Goal: Information Seeking & Learning: Learn about a topic

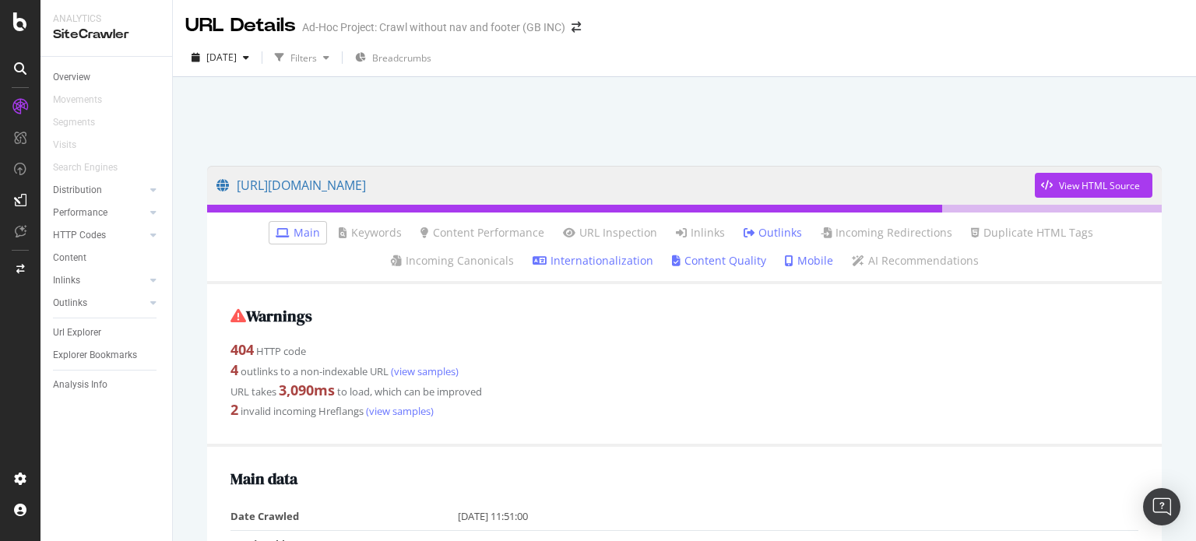
click at [586, 540] on td "No" at bounding box center [798, 544] width 681 height 28
drag, startPoint x: 262, startPoint y: 188, endPoint x: 779, endPoint y: 189, distance: 516.3
click at [779, 189] on link "https://www.golfbreaks.com/en-gb/holidays/county---worldwide---usa---southern-p…" at bounding box center [625, 185] width 818 height 39
drag, startPoint x: 209, startPoint y: 184, endPoint x: 751, endPoint y: 195, distance: 542.9
click at [751, 195] on div "https://www.golfbreaks.com/en-gb/holidays/county---worldwide---usa---southern-p…" at bounding box center [684, 185] width 955 height 39
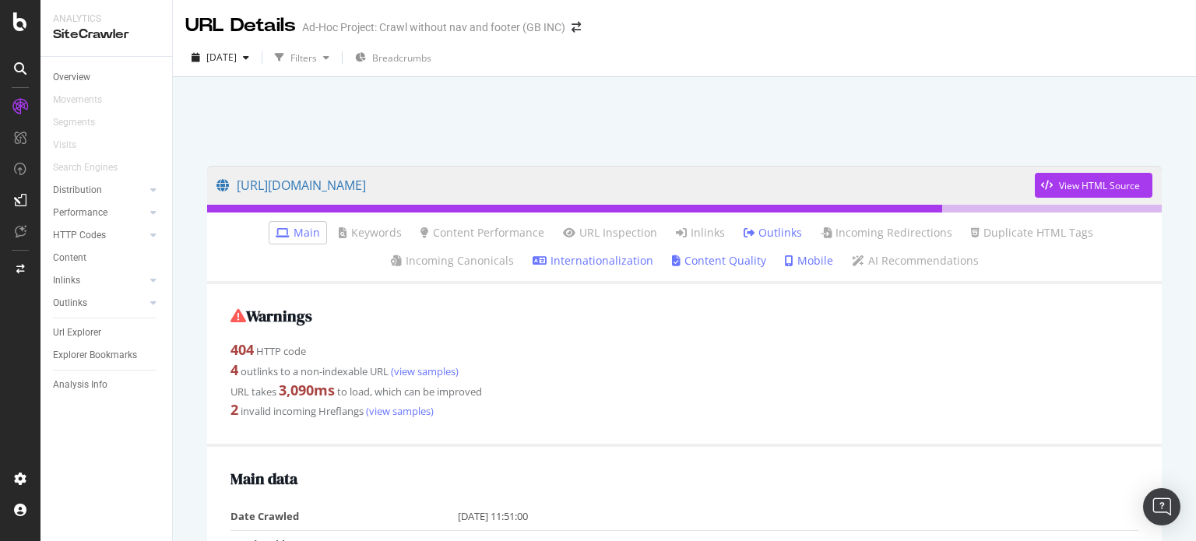
copy link "https://www.golfbreaks.com/en-gb/holidays/county---worldwide---usa---southern-p…"
click at [737, 329] on div "Warnings 404 HTTP code 4 outlinks to a non-indexable URL (view samples) URL tak…" at bounding box center [684, 365] width 955 height 163
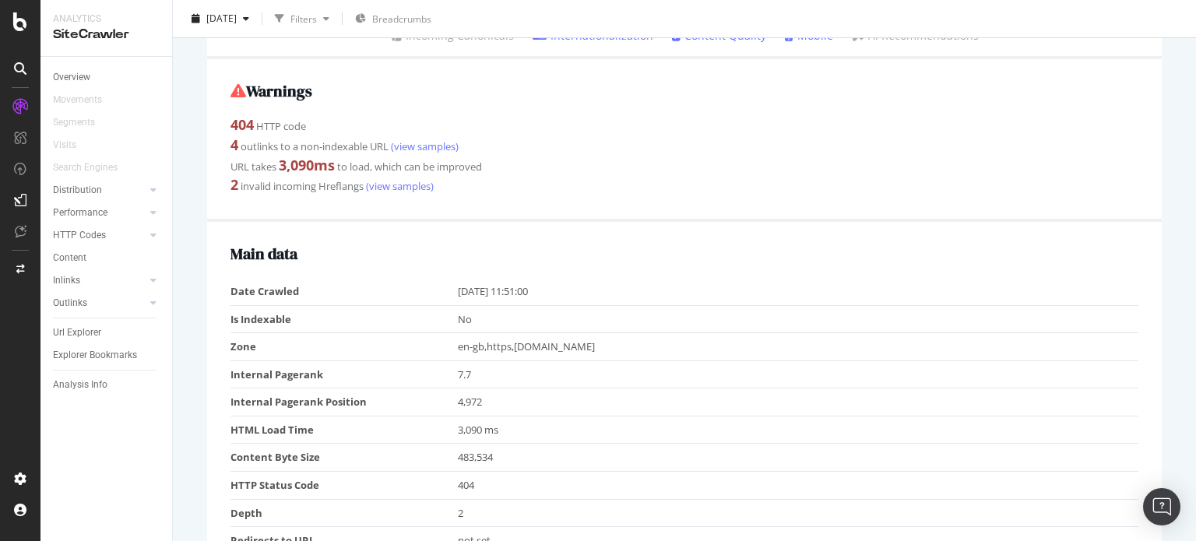
scroll to position [234, 0]
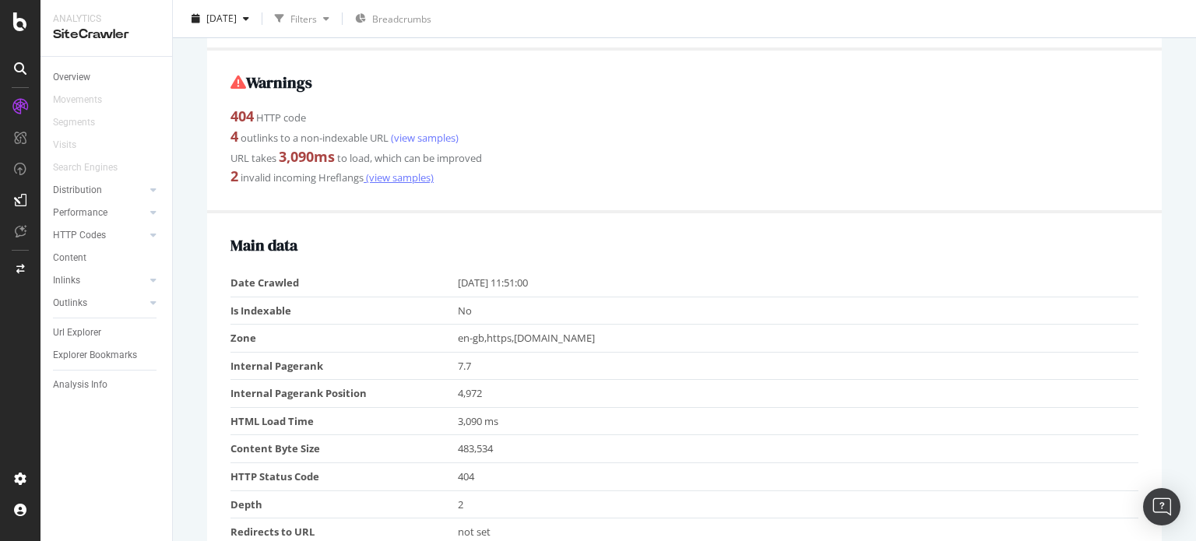
click at [385, 180] on link "(view samples)" at bounding box center [399, 178] width 70 height 14
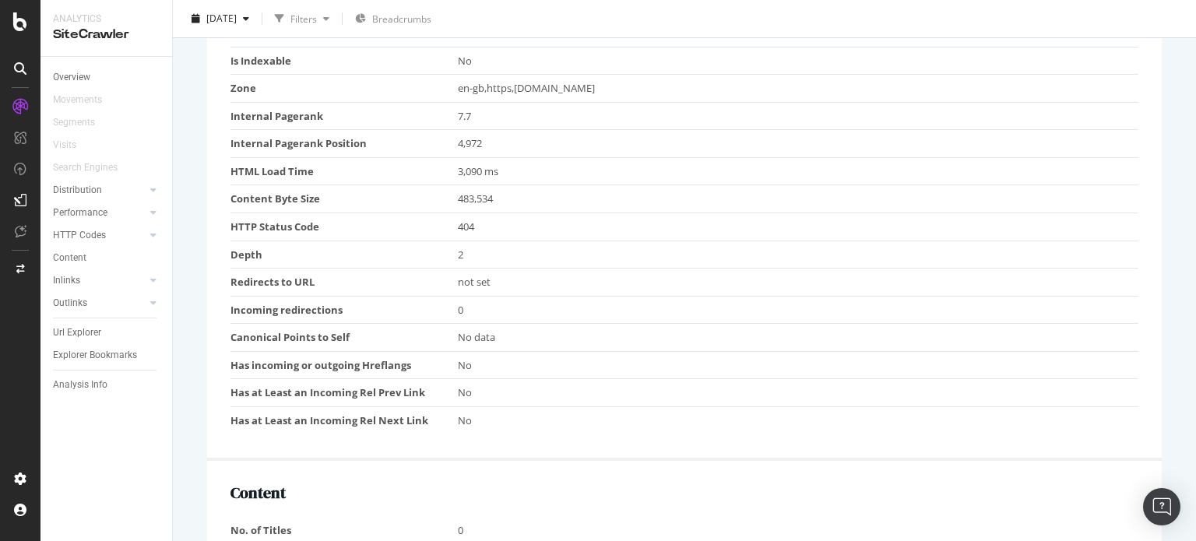
scroll to position [545, 0]
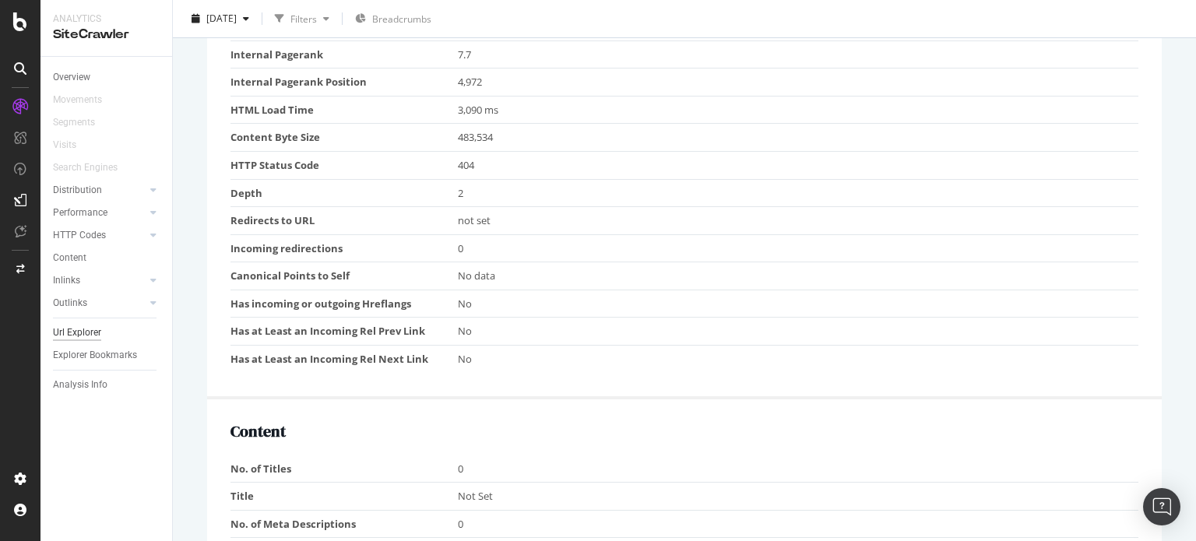
click at [76, 331] on div "Url Explorer" at bounding box center [77, 333] width 48 height 16
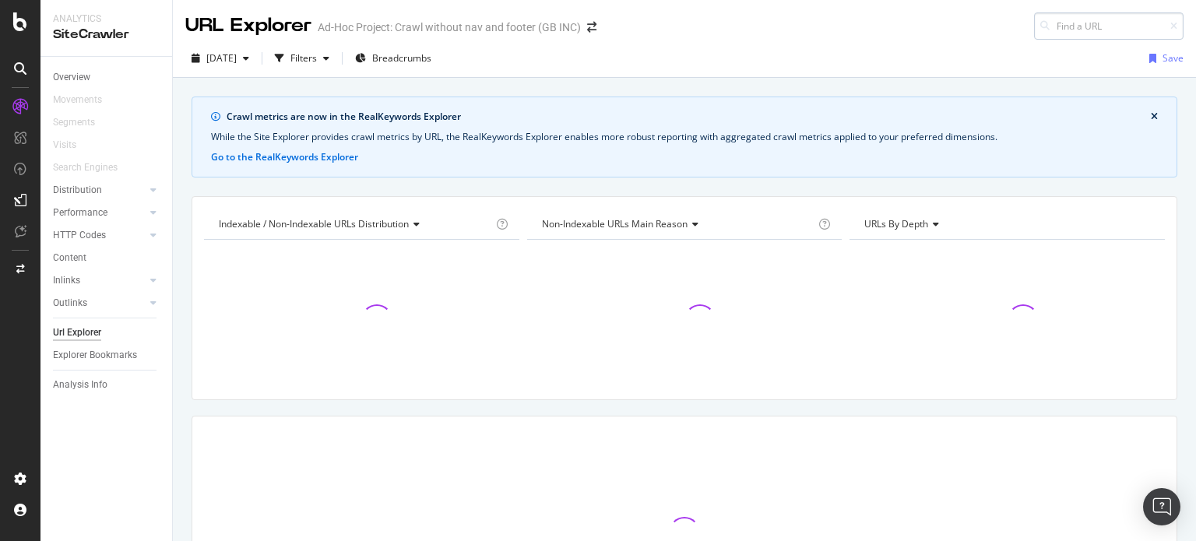
click at [1062, 33] on input at bounding box center [1109, 25] width 150 height 27
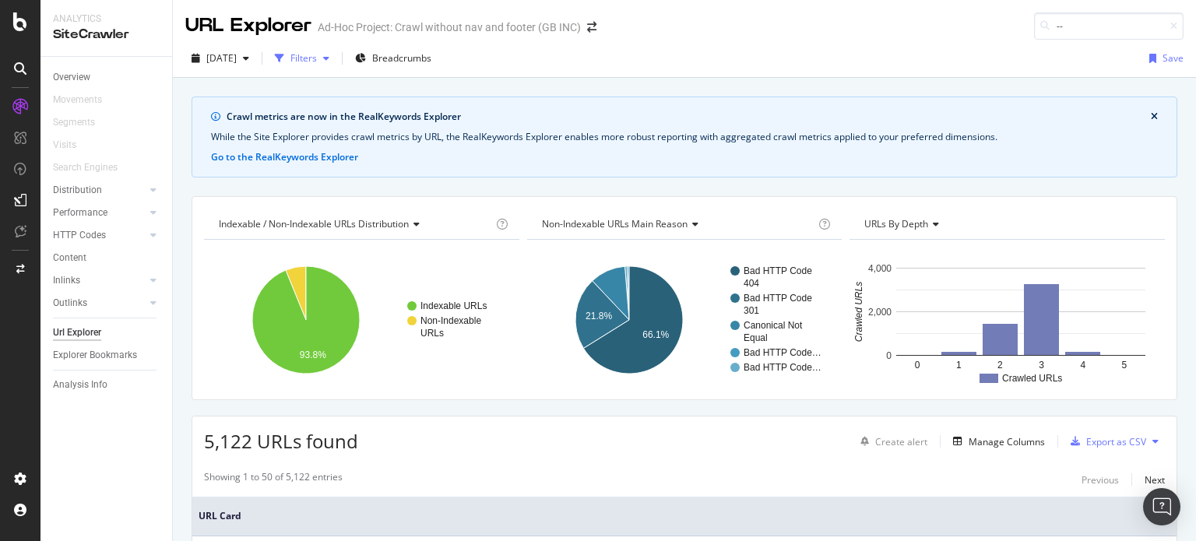
type input "--"
click at [290, 57] on div "button" at bounding box center [280, 59] width 22 height 22
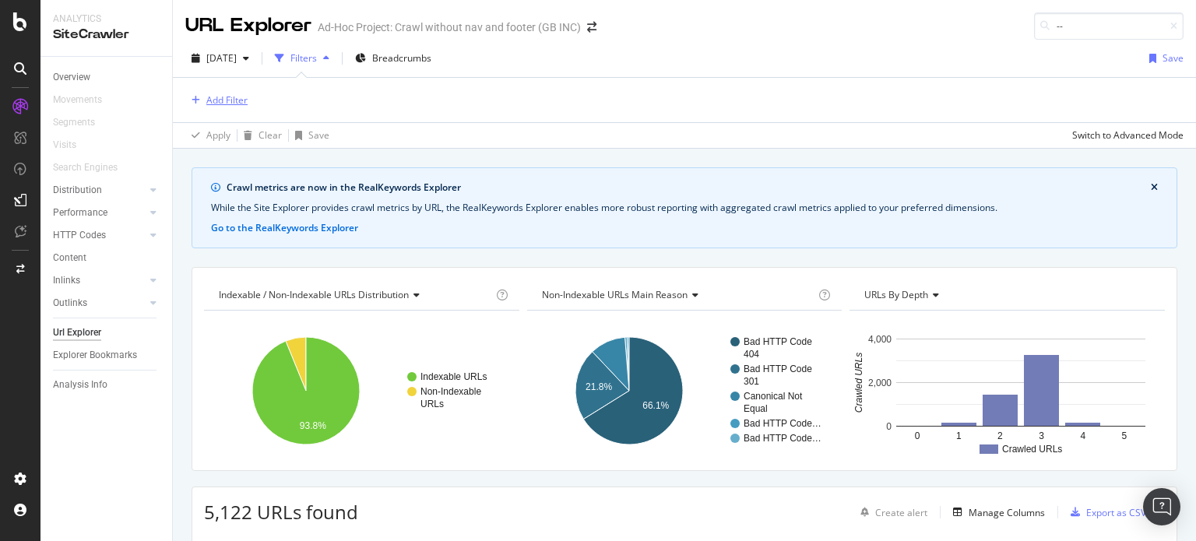
click at [239, 106] on div "Add Filter" at bounding box center [216, 100] width 62 height 17
click at [603, 123] on div "Apply Clear Save Switch to Advanced Mode" at bounding box center [684, 135] width 1023 height 26
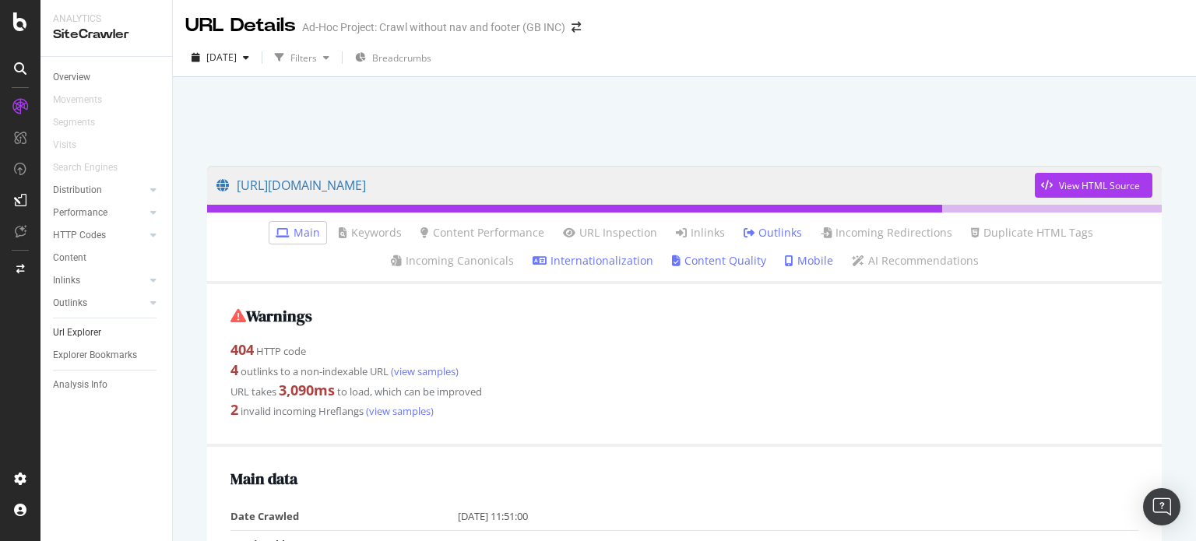
drag, startPoint x: 97, startPoint y: 326, endPoint x: 106, endPoint y: 326, distance: 9.4
click at [97, 326] on div "Url Explorer" at bounding box center [77, 333] width 48 height 16
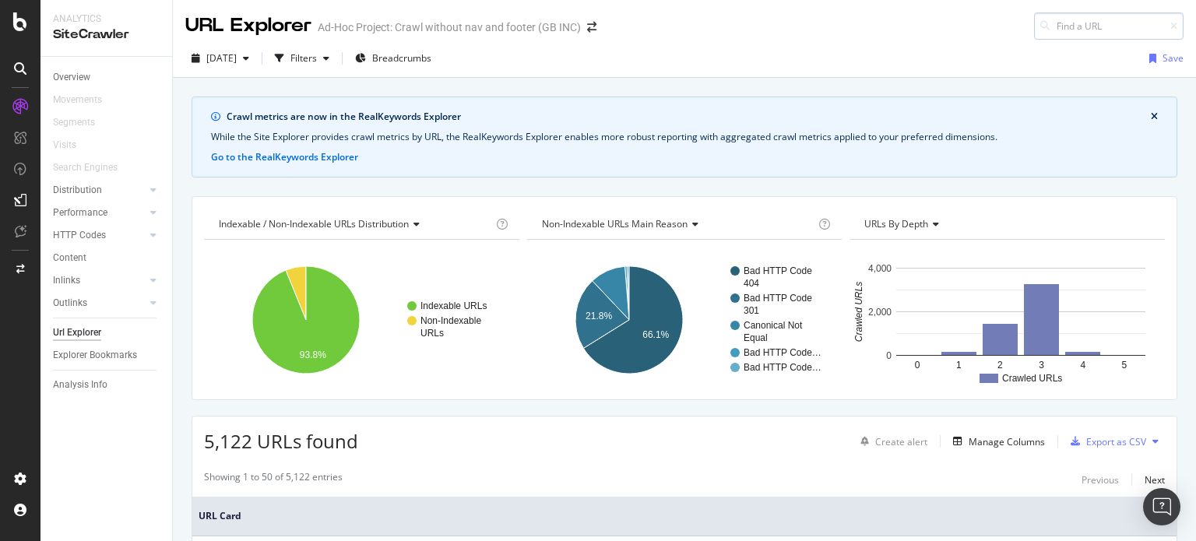
click at [1058, 20] on input at bounding box center [1109, 25] width 150 height 27
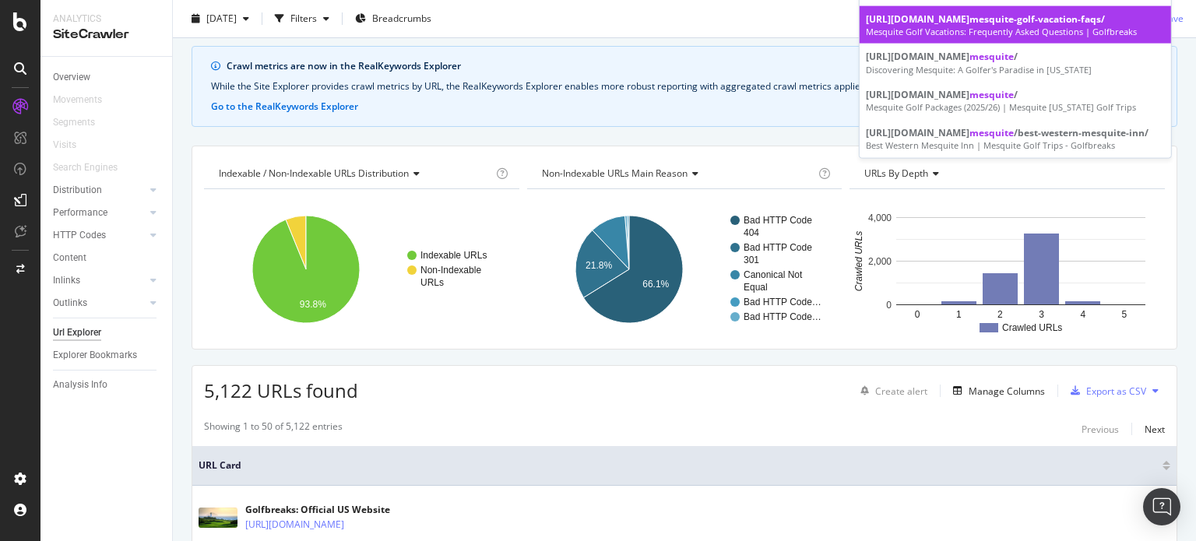
scroll to position [78, 0]
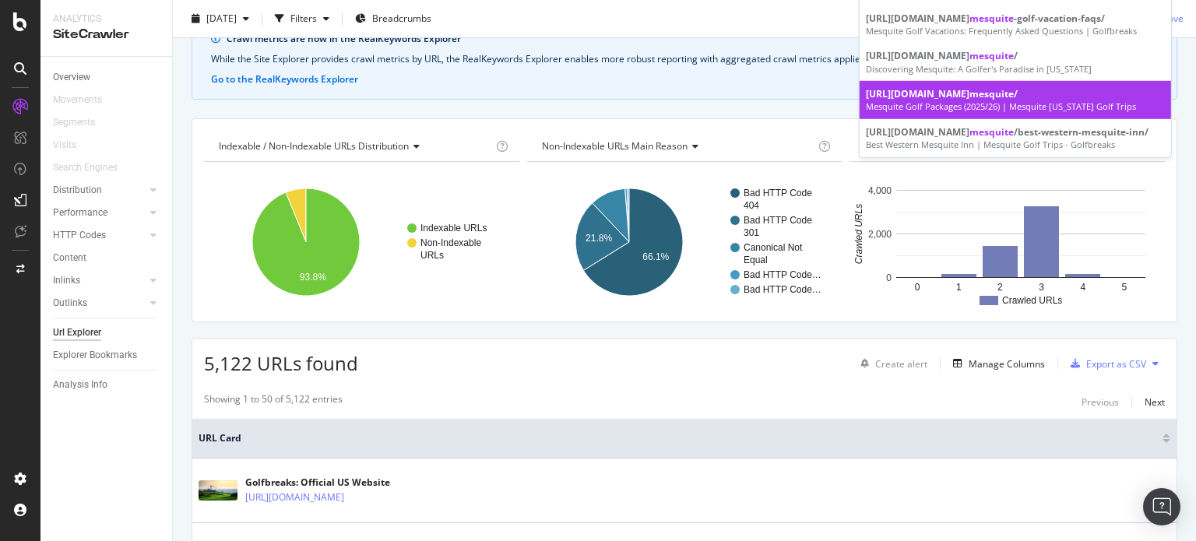
type input "mesquite"
click at [980, 113] on div "Mesquite Golf Packages (2025/26) | Mesquite Nevada Golf Trips" at bounding box center [1015, 106] width 299 height 12
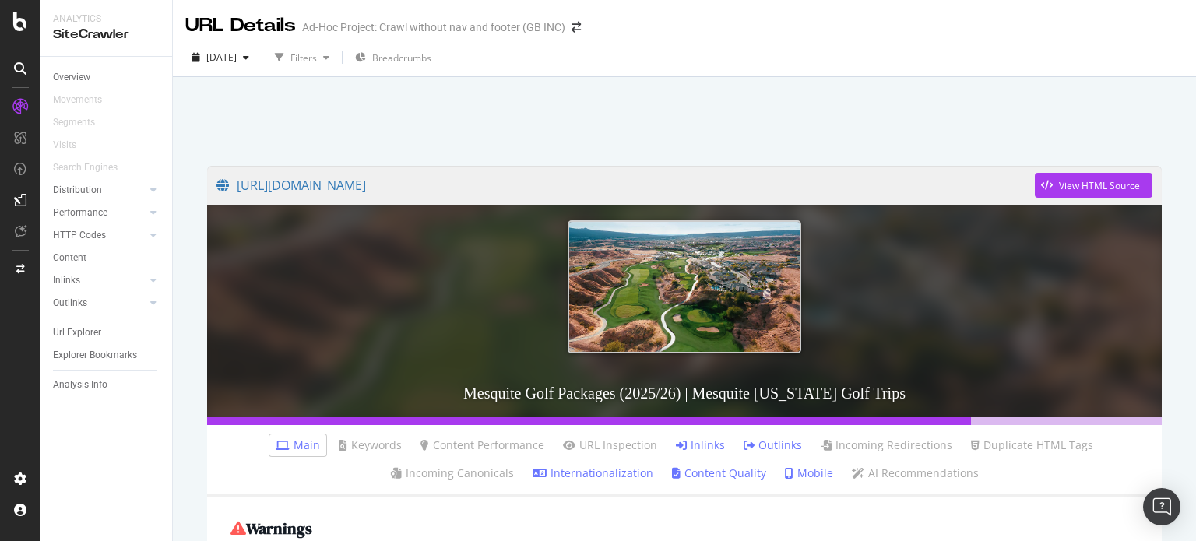
scroll to position [311, 0]
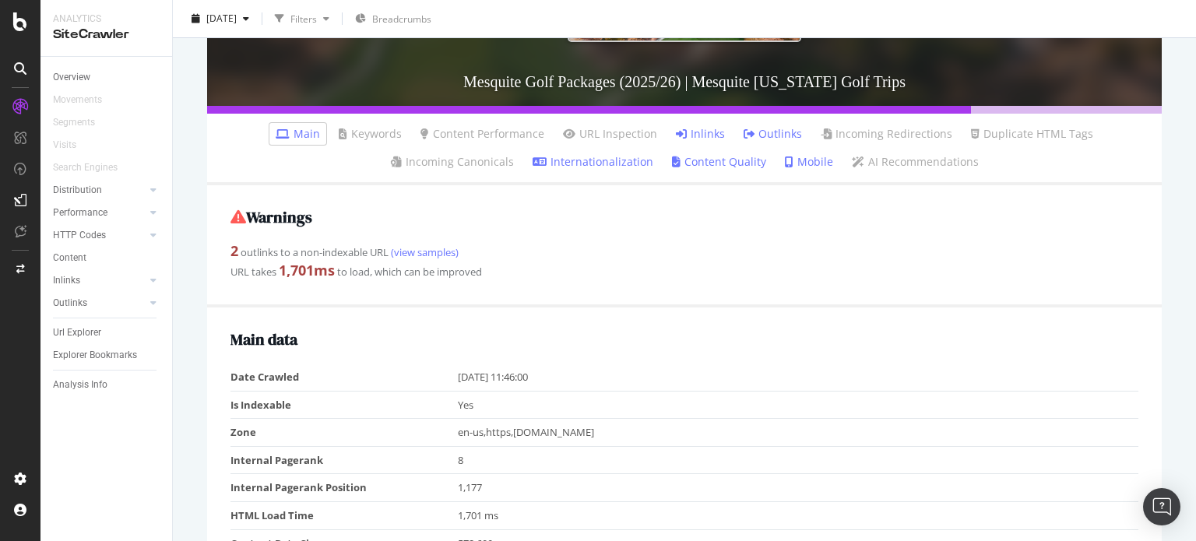
click at [639, 165] on link "Internationalization" at bounding box center [593, 162] width 121 height 16
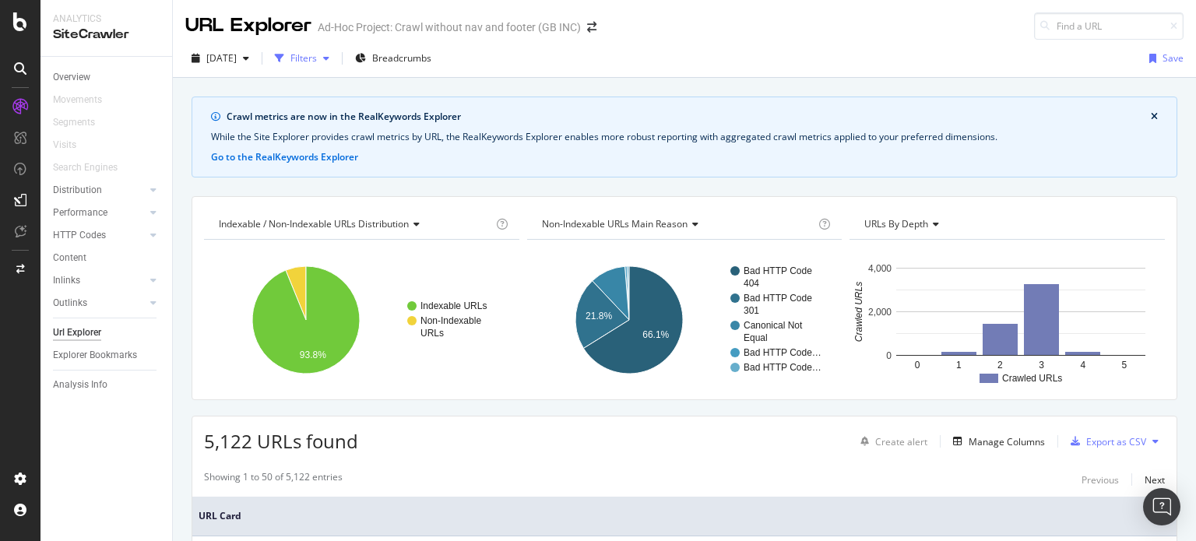
click at [336, 55] on div "button" at bounding box center [326, 58] width 19 height 9
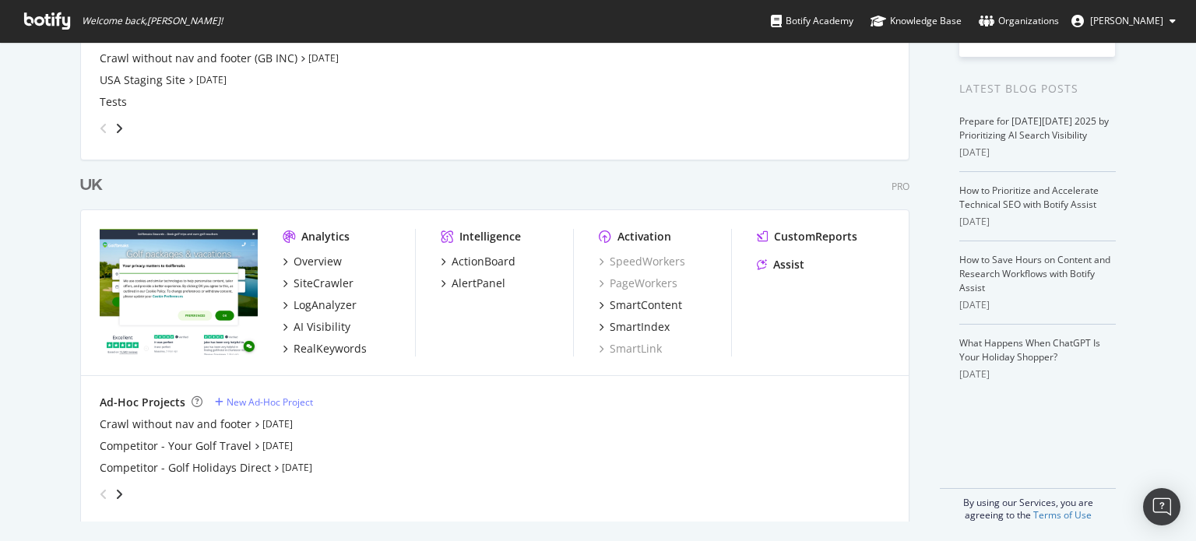
scroll to position [314, 0]
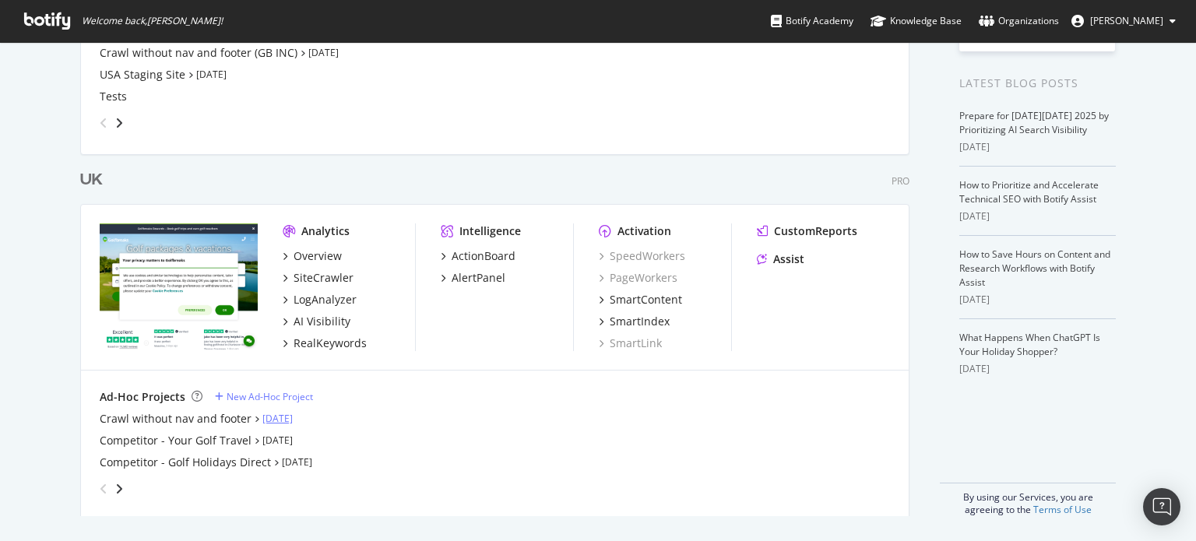
click at [283, 417] on link "[DATE]" at bounding box center [277, 418] width 30 height 13
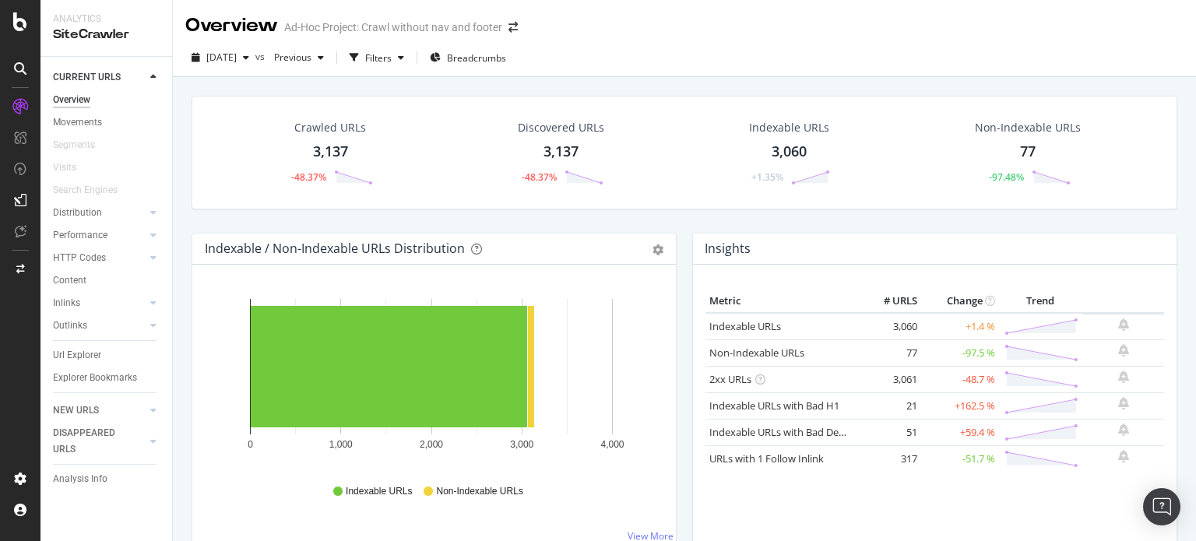
click at [1020, 144] on div "77" at bounding box center [1028, 152] width 16 height 20
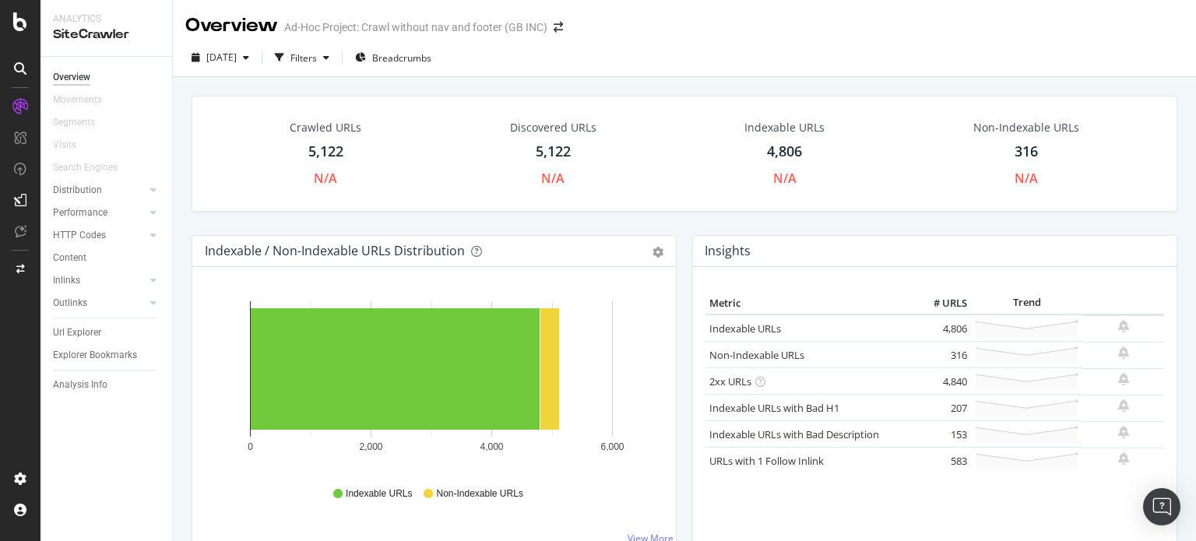
click at [661, 73] on div "2025 Oct. 14th Filters Breadcrumbs" at bounding box center [684, 60] width 1023 height 31
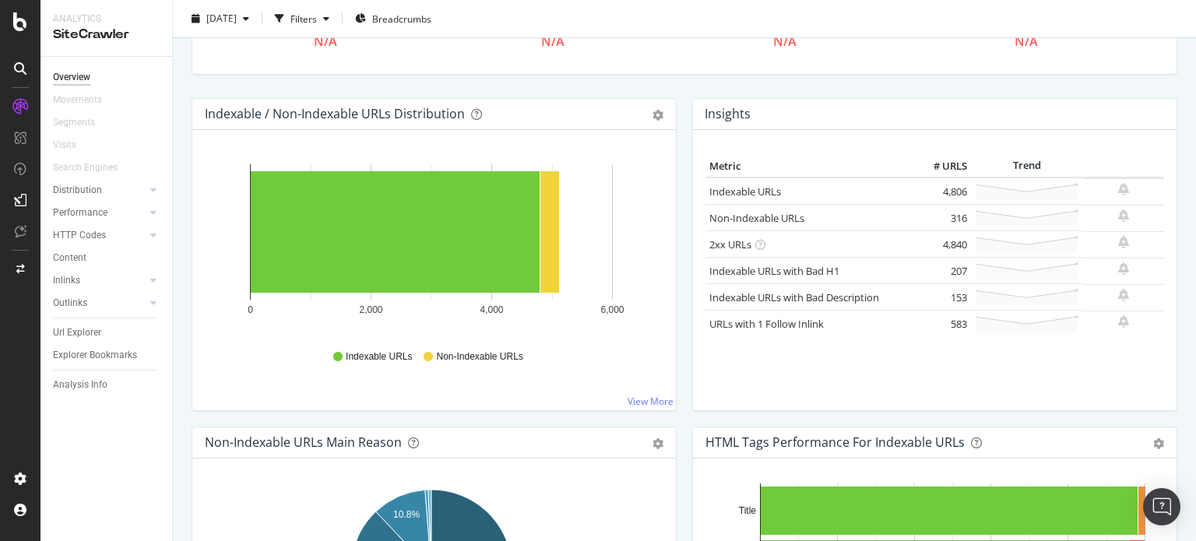
scroll to position [156, 0]
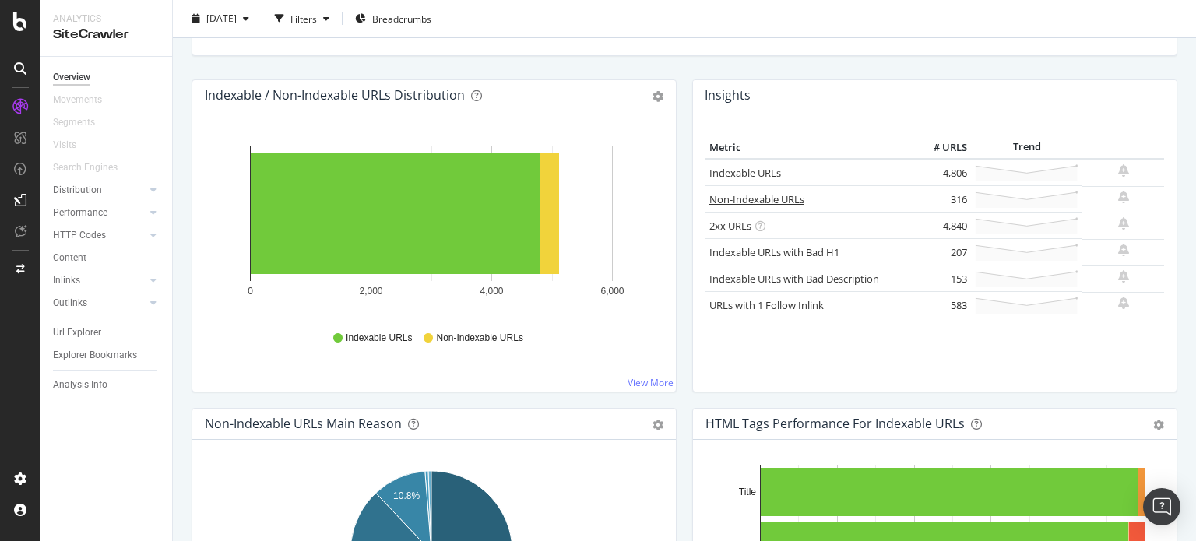
click at [757, 199] on link "Non-Indexable URLs" at bounding box center [756, 199] width 95 height 14
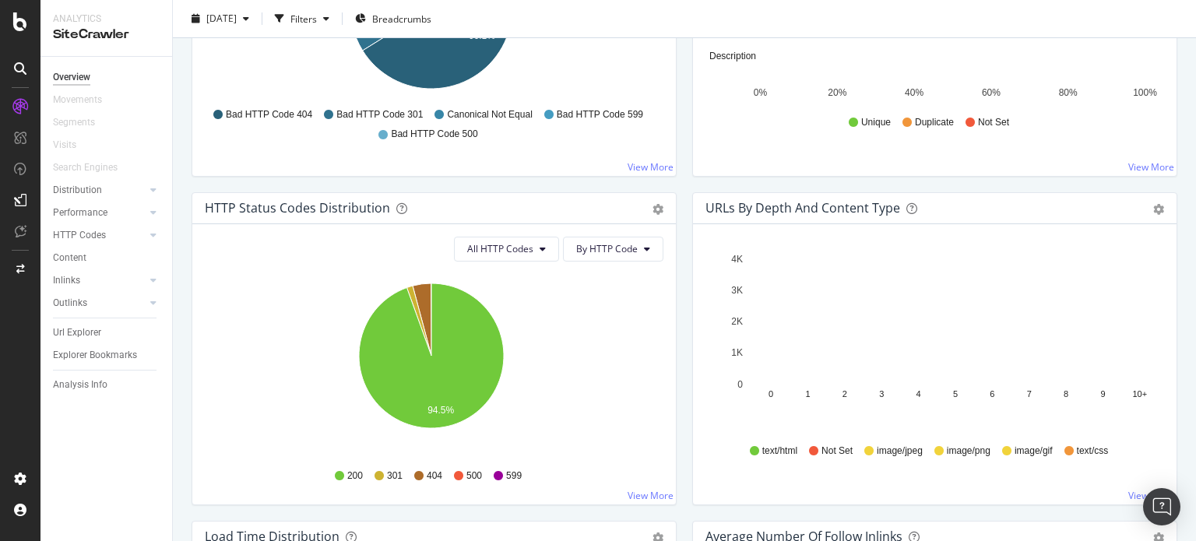
scroll to position [779, 0]
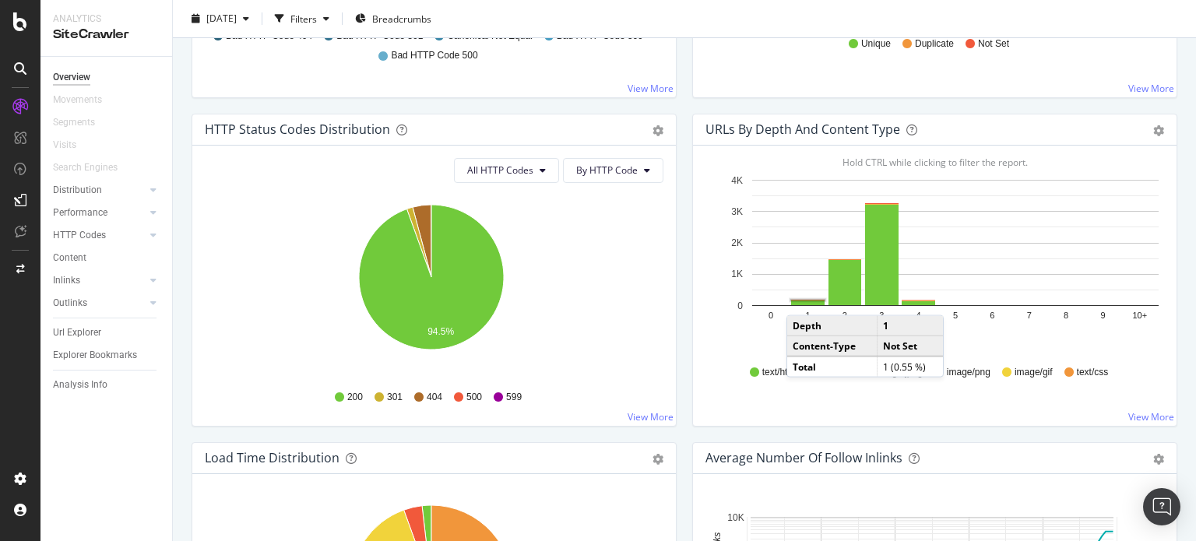
click at [796, 300] on rect "A chart." at bounding box center [807, 300] width 33 height 1
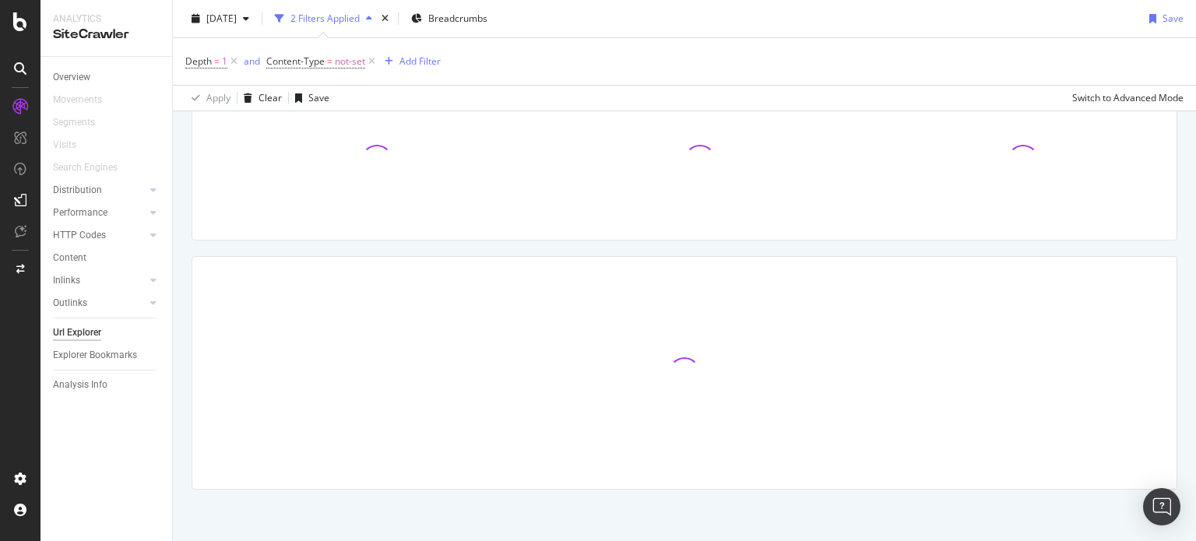
scroll to position [234, 0]
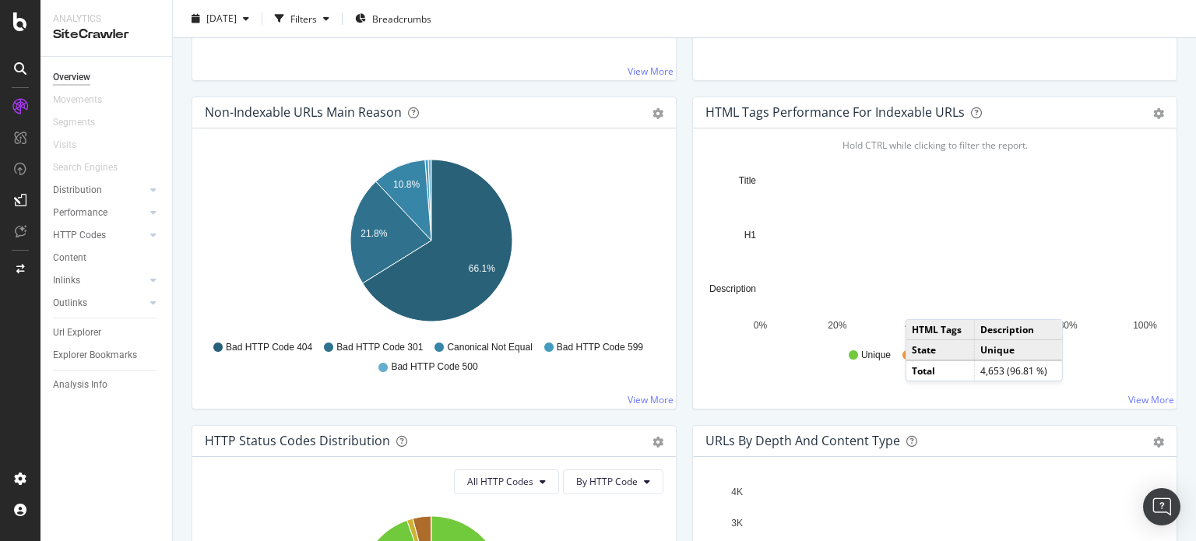
scroll to position [857, 0]
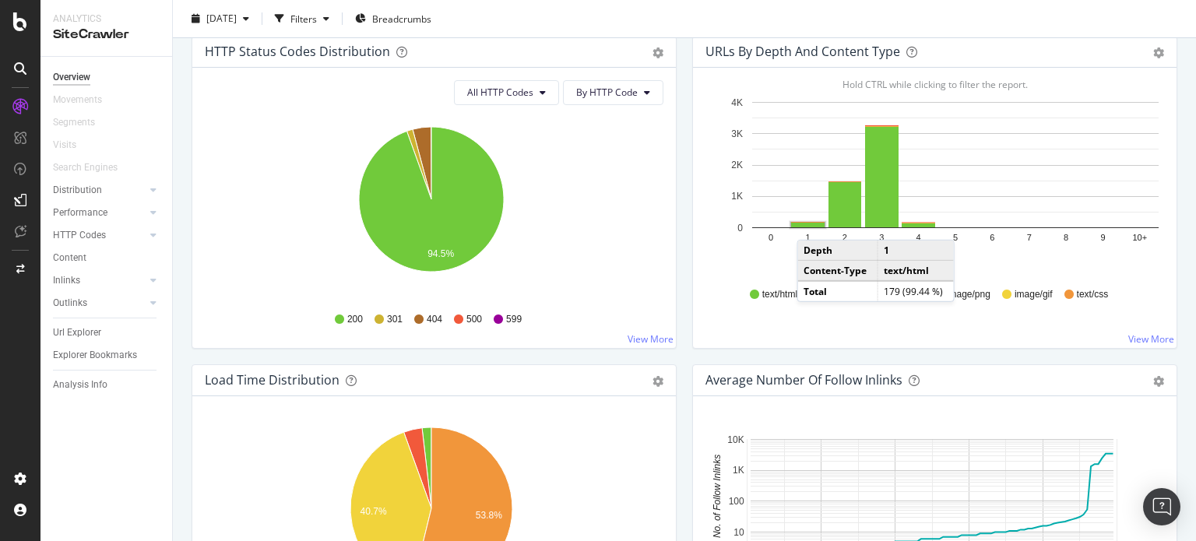
click at [807, 223] on rect "A chart." at bounding box center [807, 225] width 33 height 5
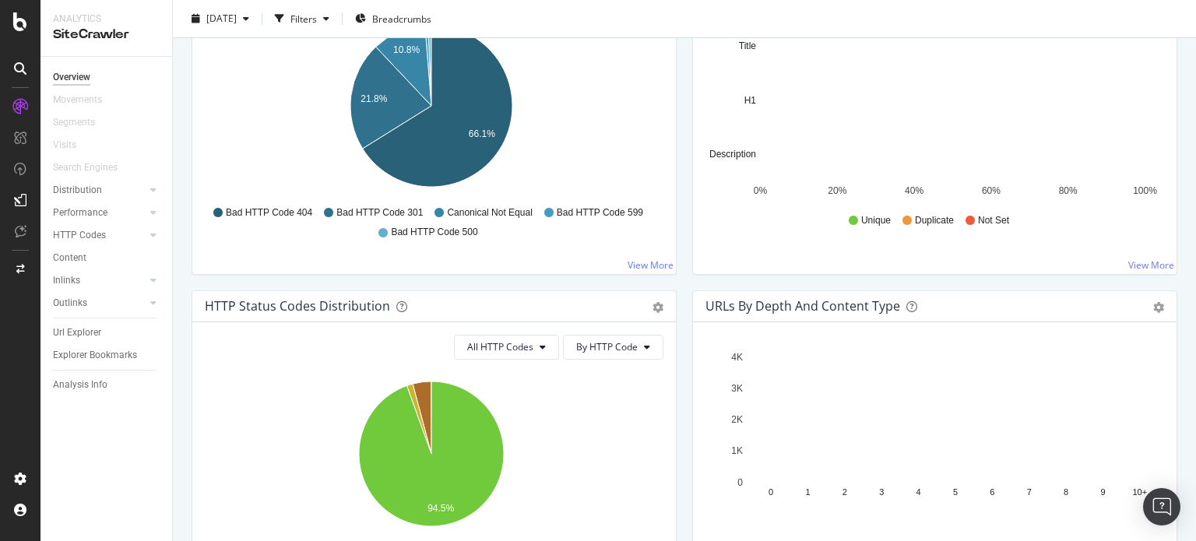
scroll to position [701, 0]
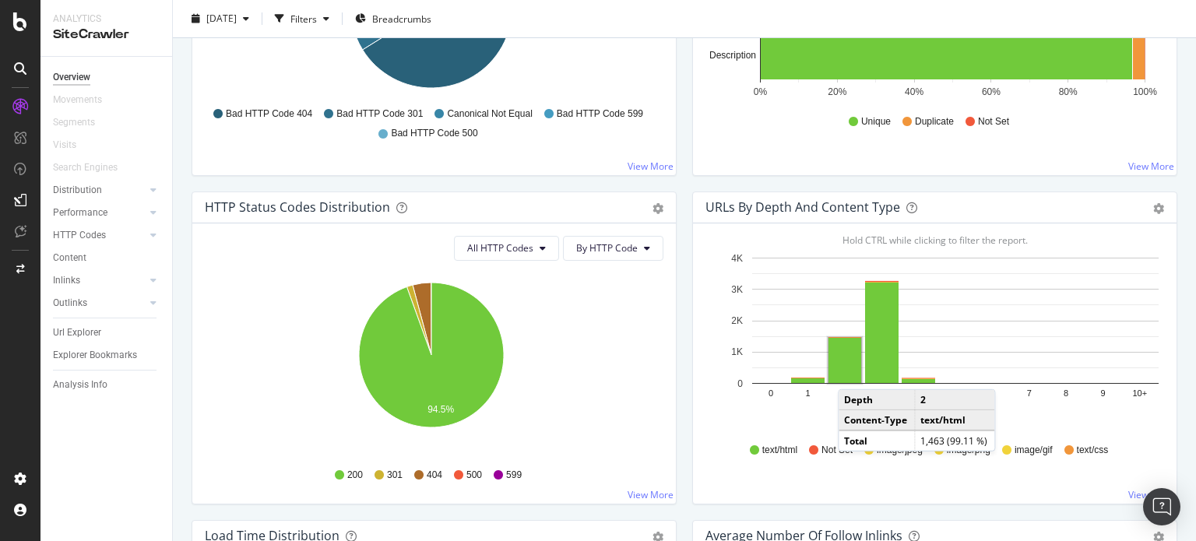
click at [848, 372] on rect "A chart." at bounding box center [845, 360] width 33 height 45
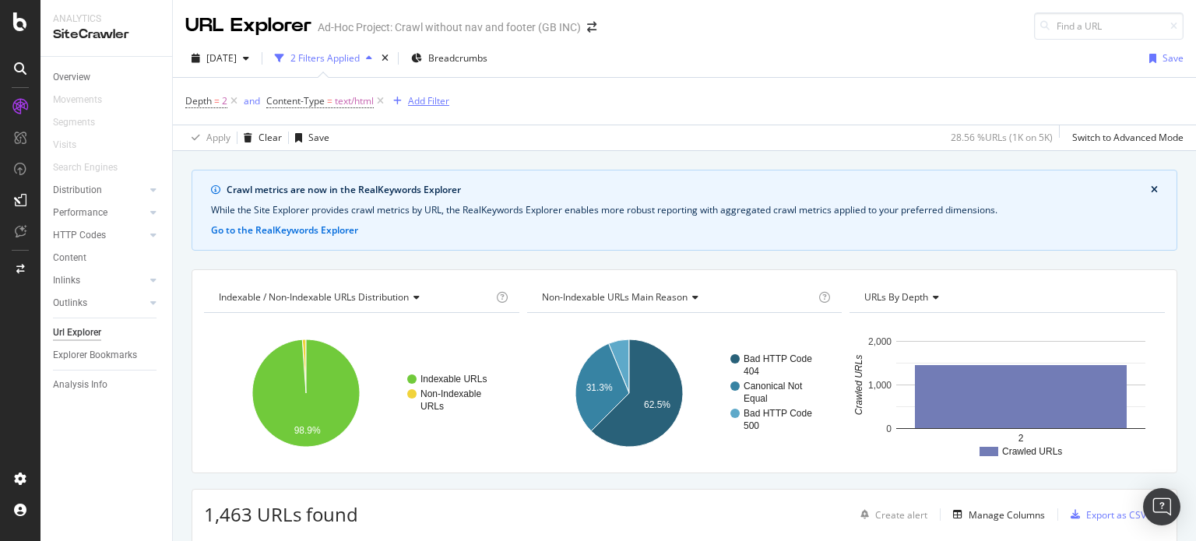
click at [421, 101] on div "Add Filter" at bounding box center [428, 100] width 41 height 13
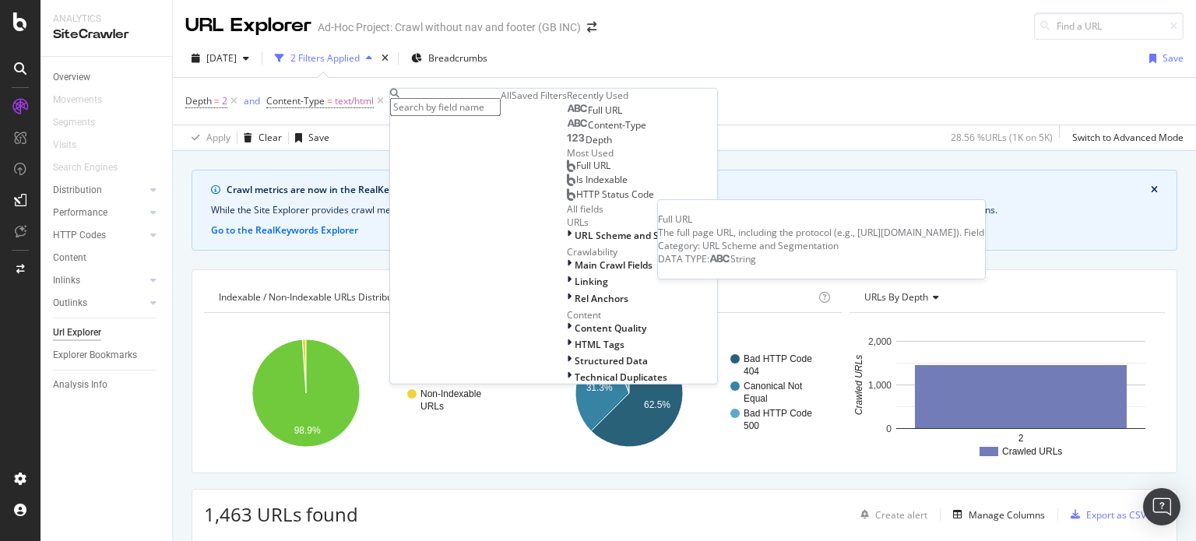
click at [588, 117] on span "Full URL" at bounding box center [605, 110] width 34 height 13
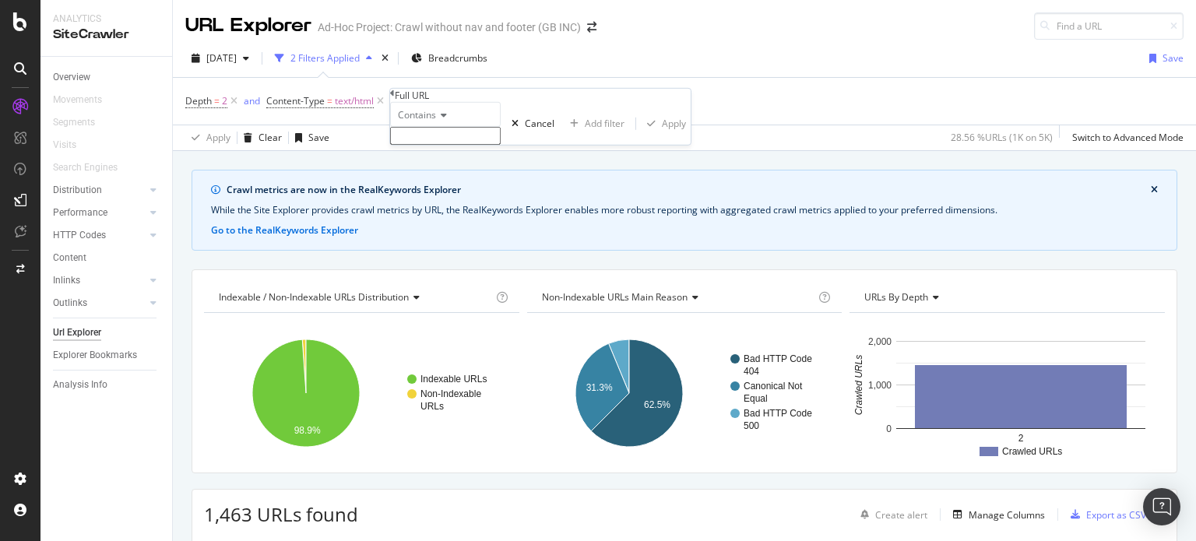
click at [446, 145] on input "text" at bounding box center [445, 136] width 111 height 18
type input "--"
click at [662, 135] on div "Apply" at bounding box center [674, 127] width 24 height 13
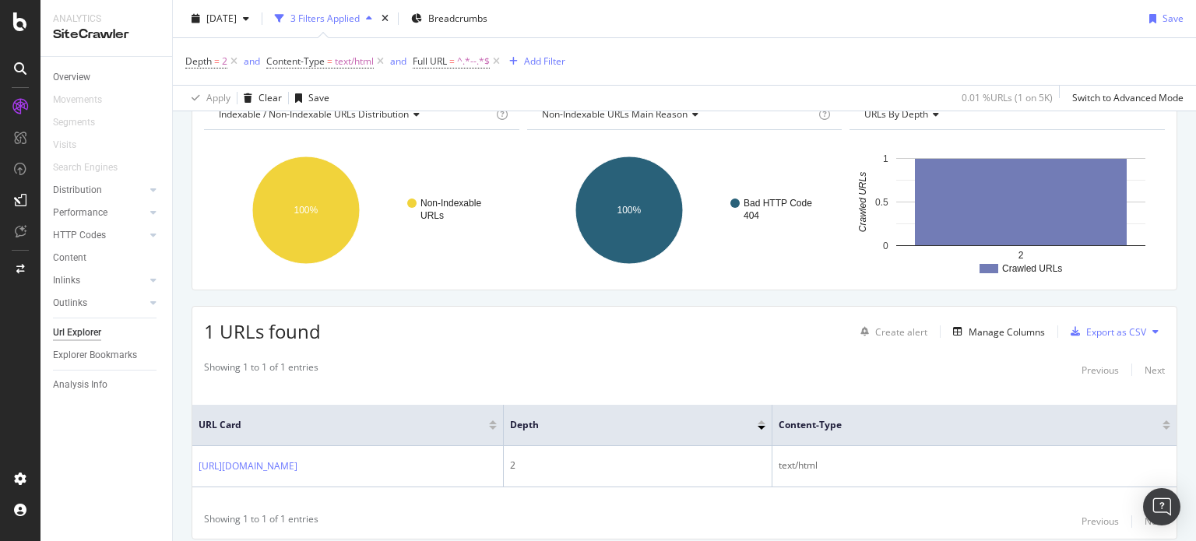
scroll to position [156, 0]
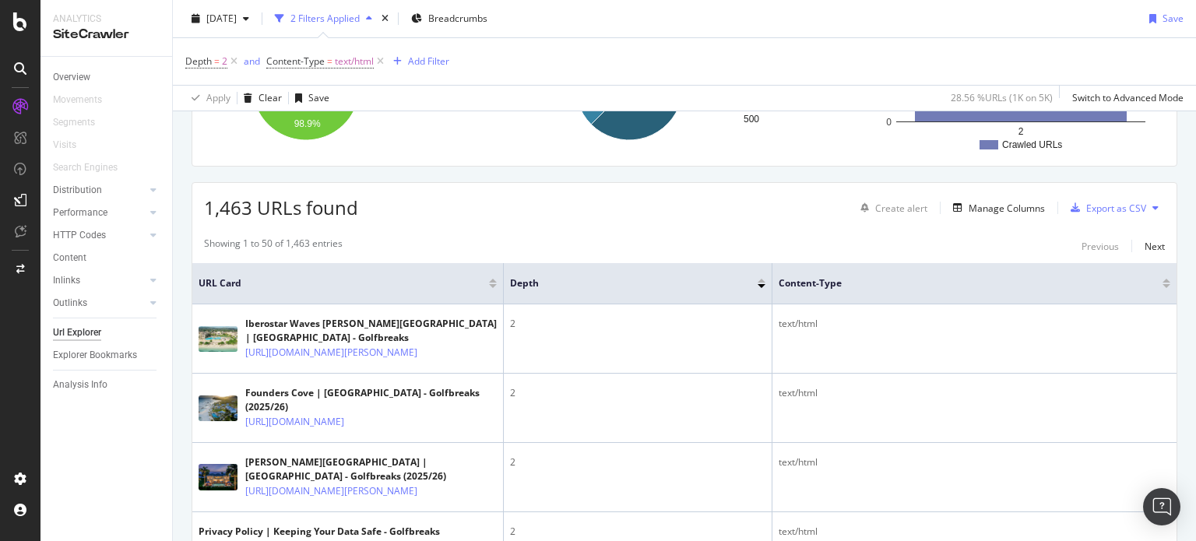
scroll to position [311, 0]
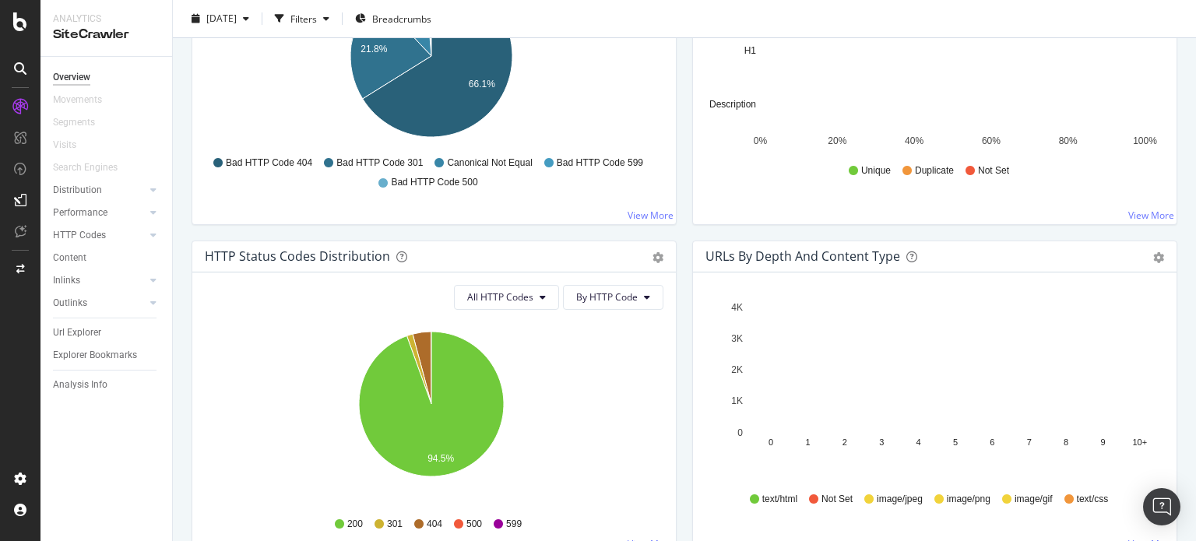
scroll to position [701, 0]
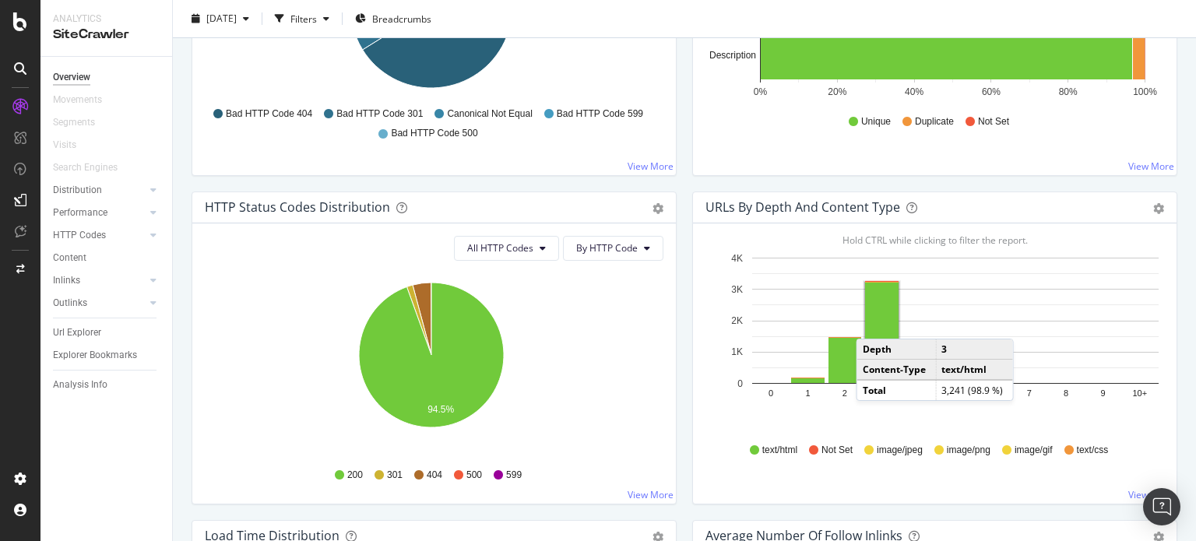
click at [866, 322] on rect "A chart." at bounding box center [881, 333] width 33 height 100
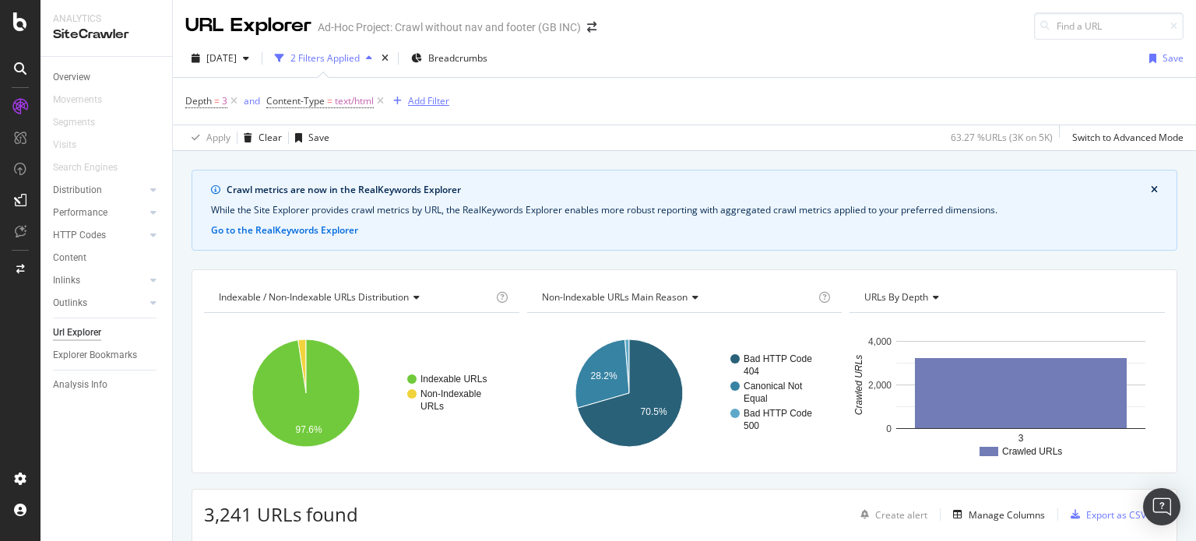
click at [431, 99] on div "Add Filter" at bounding box center [428, 100] width 41 height 13
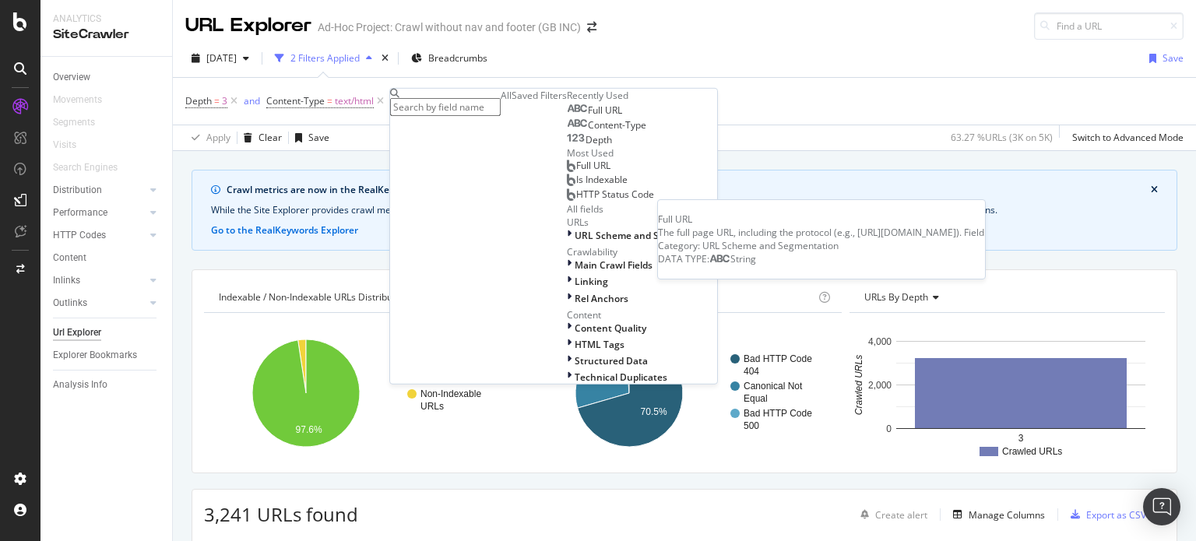
click at [588, 117] on span "Full URL" at bounding box center [605, 110] width 34 height 13
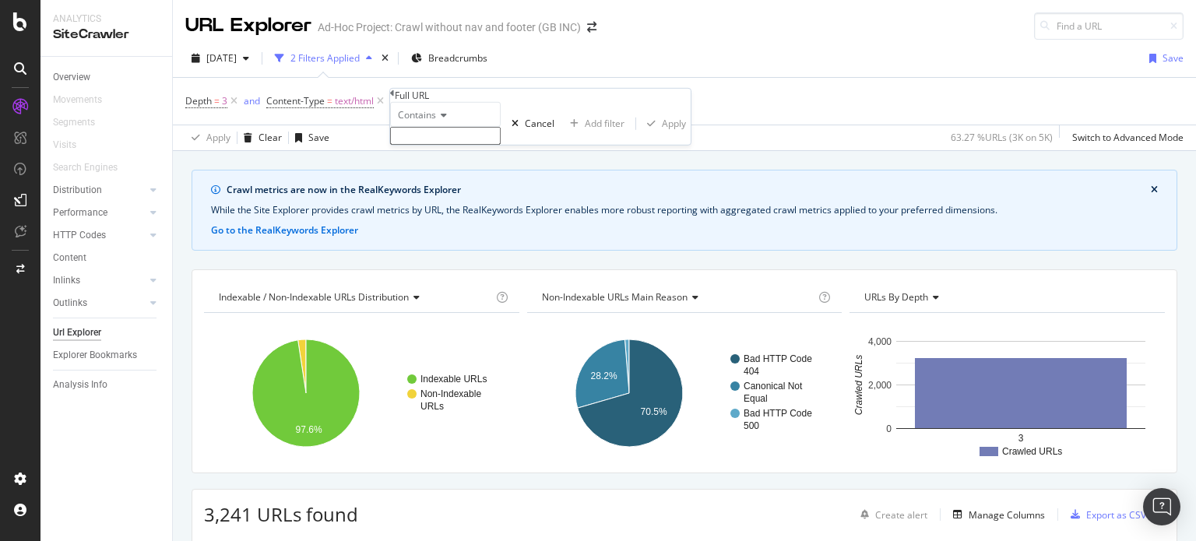
click at [449, 145] on input "text" at bounding box center [445, 136] width 111 height 18
type input "--"
click at [662, 135] on div "Apply" at bounding box center [674, 127] width 24 height 13
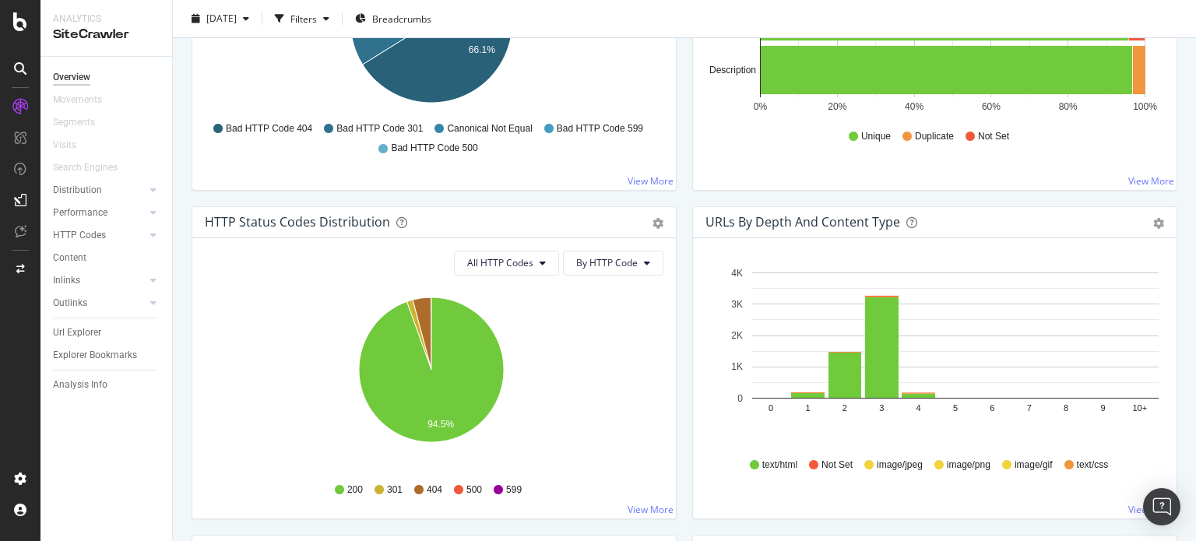
scroll to position [857, 0]
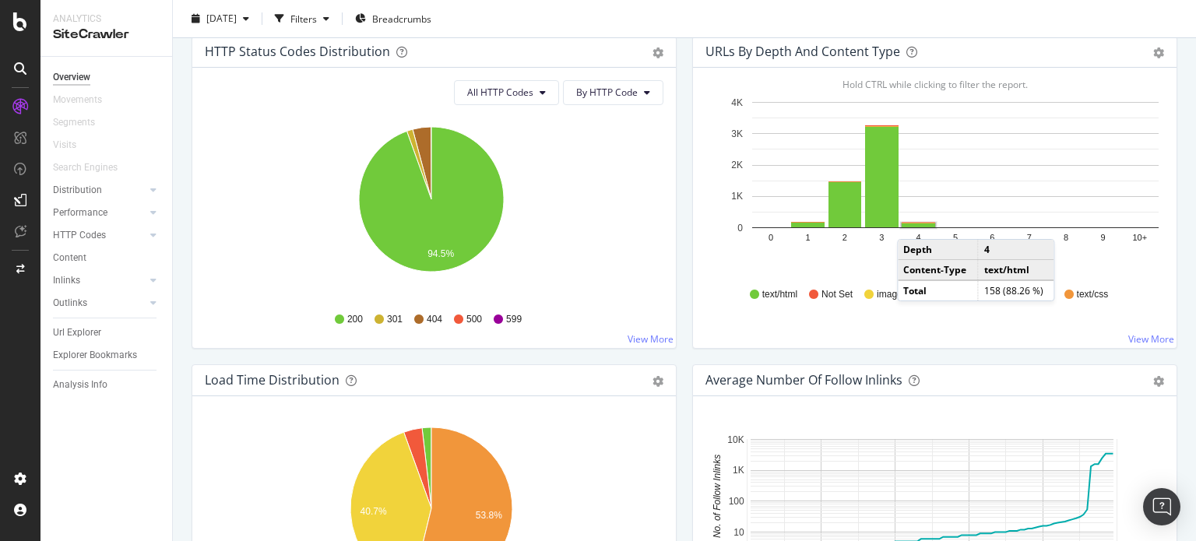
click at [907, 223] on rect "A chart." at bounding box center [918, 225] width 33 height 4
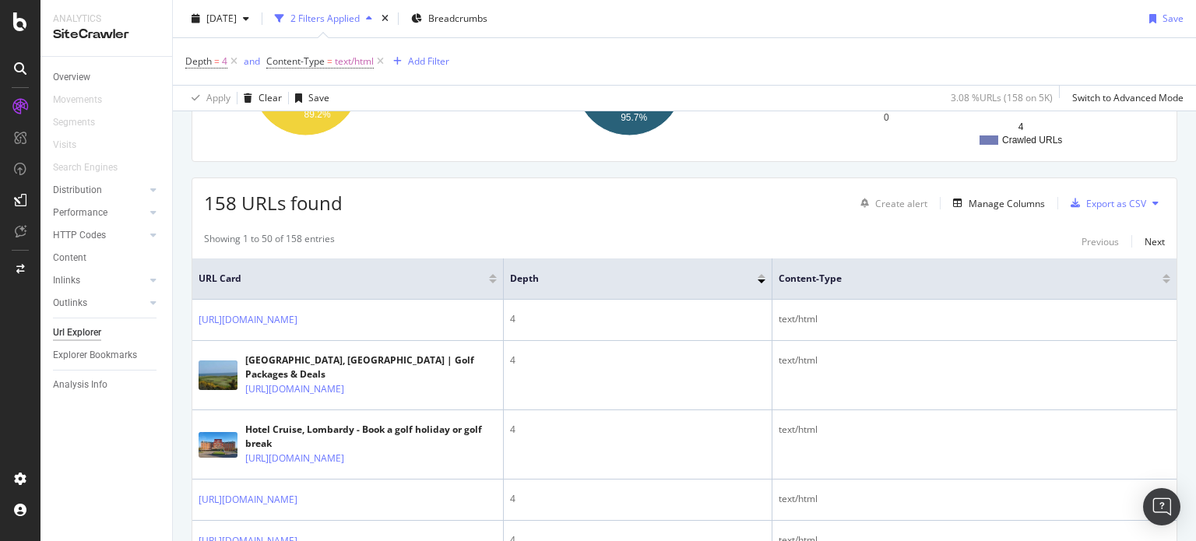
scroll to position [389, 0]
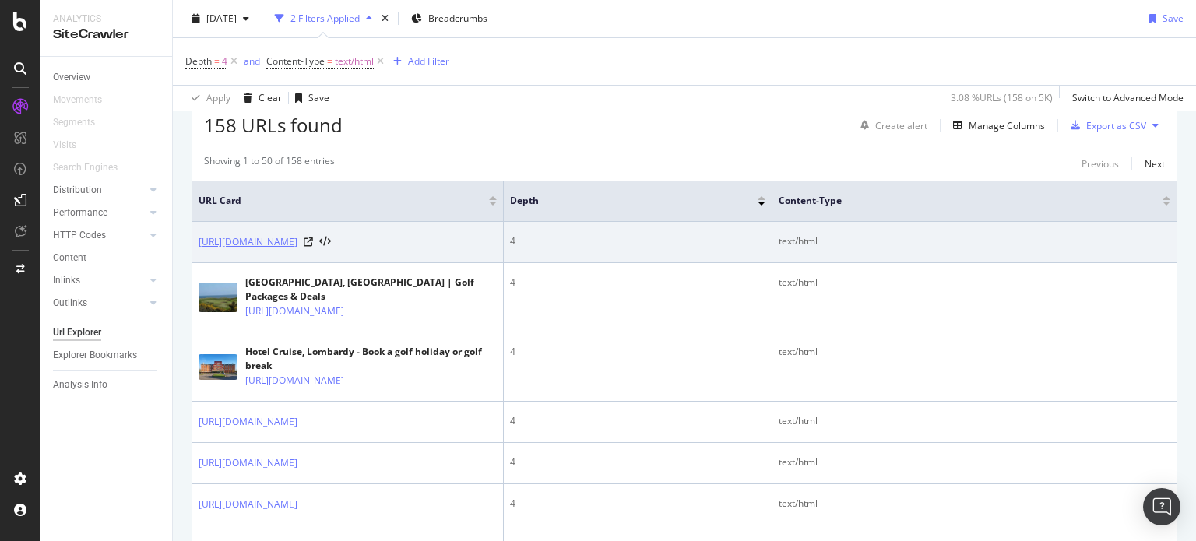
click at [297, 239] on link "[URL][DOMAIN_NAME]" at bounding box center [248, 242] width 99 height 16
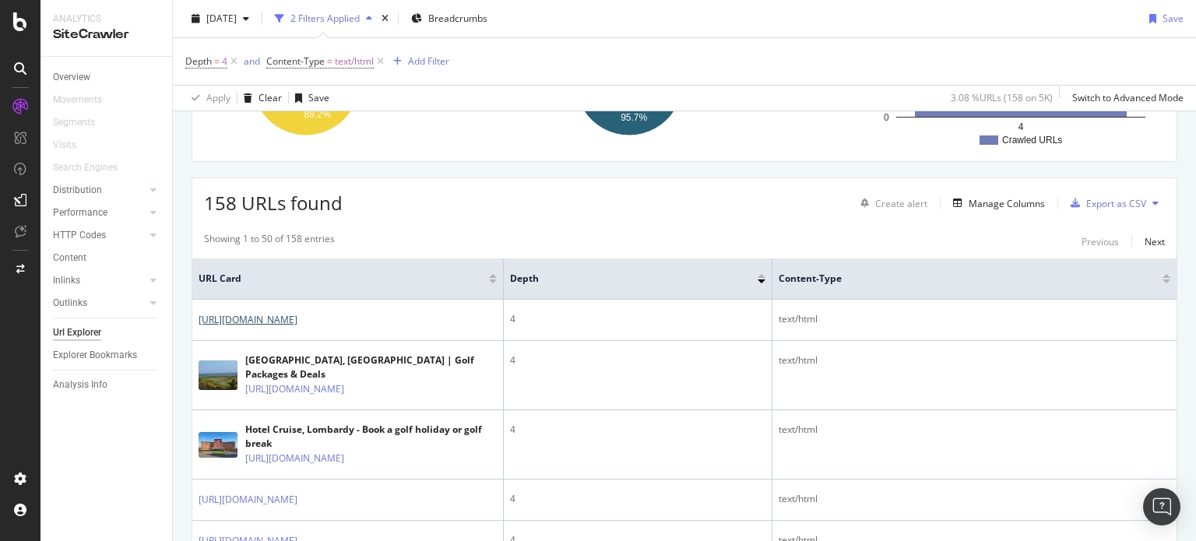
scroll to position [0, 0]
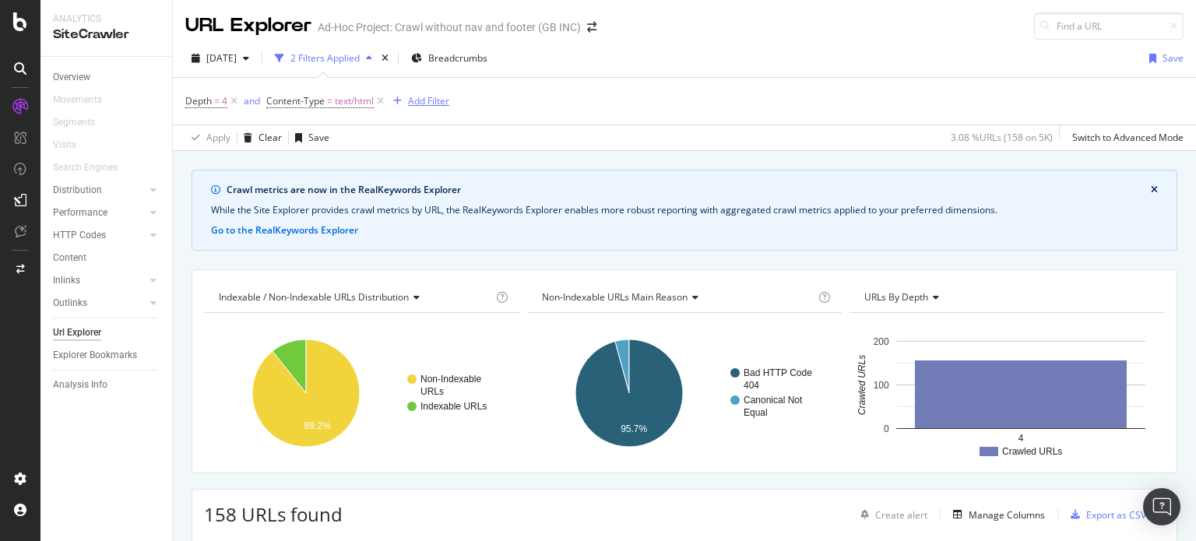
click at [428, 97] on div "Add Filter" at bounding box center [428, 100] width 41 height 13
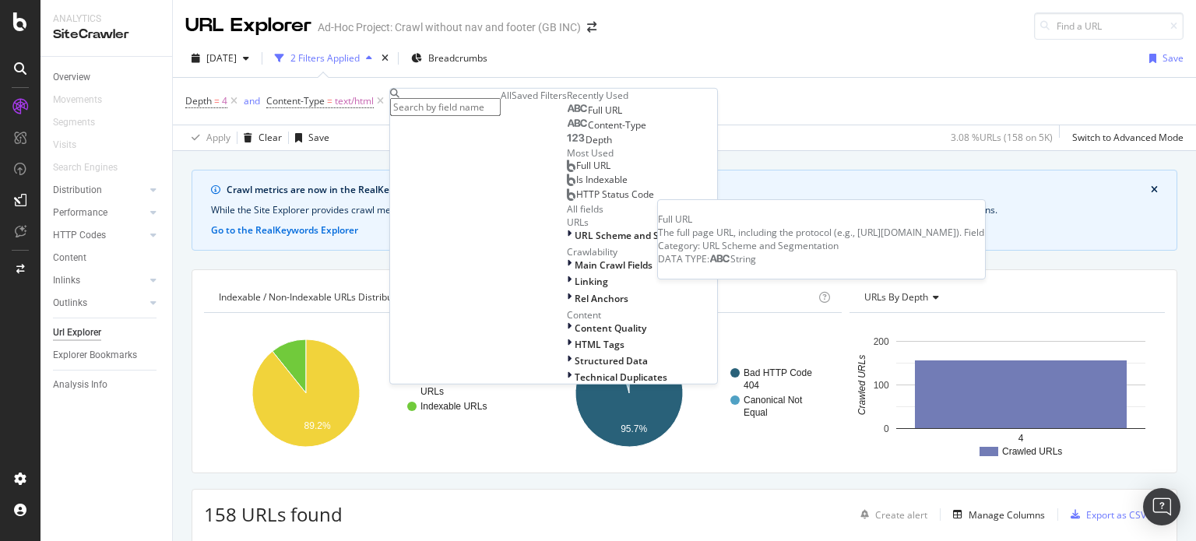
click at [588, 117] on span "Full URL" at bounding box center [605, 110] width 34 height 13
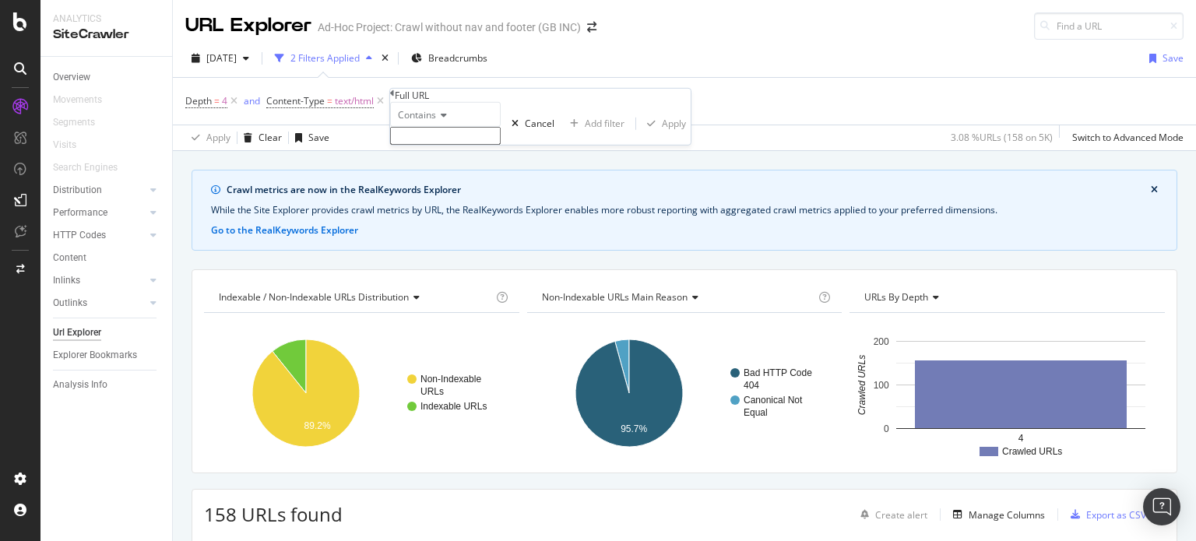
click at [435, 145] on input "text" at bounding box center [445, 136] width 111 height 18
type input "en-gb"
click at [662, 135] on div "Apply" at bounding box center [674, 127] width 24 height 13
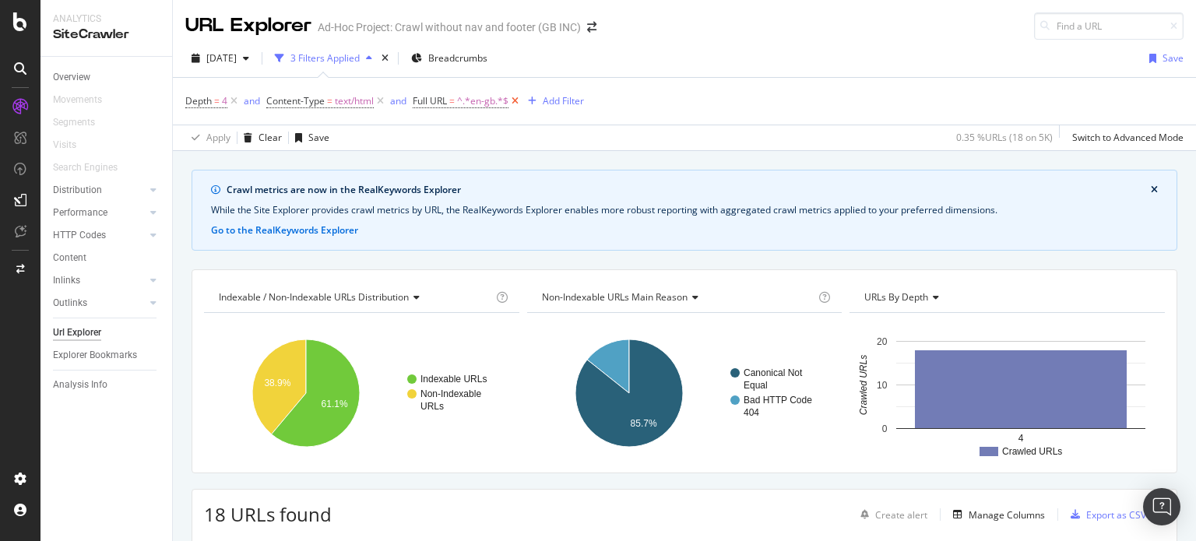
click at [517, 99] on icon at bounding box center [515, 101] width 13 height 16
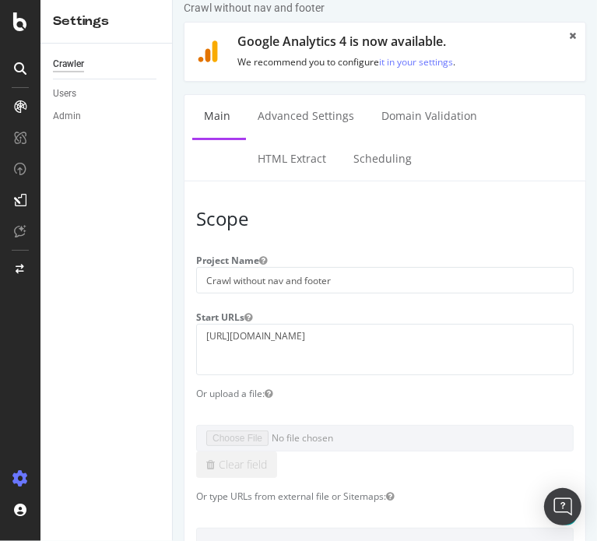
scroll to position [156, 0]
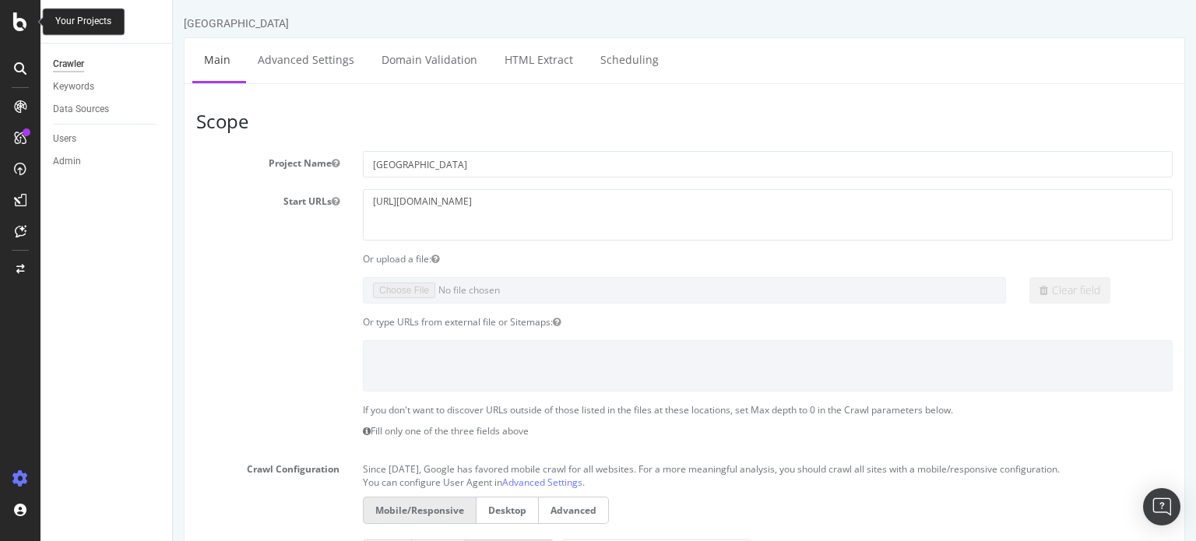
click at [16, 21] on icon at bounding box center [20, 21] width 14 height 19
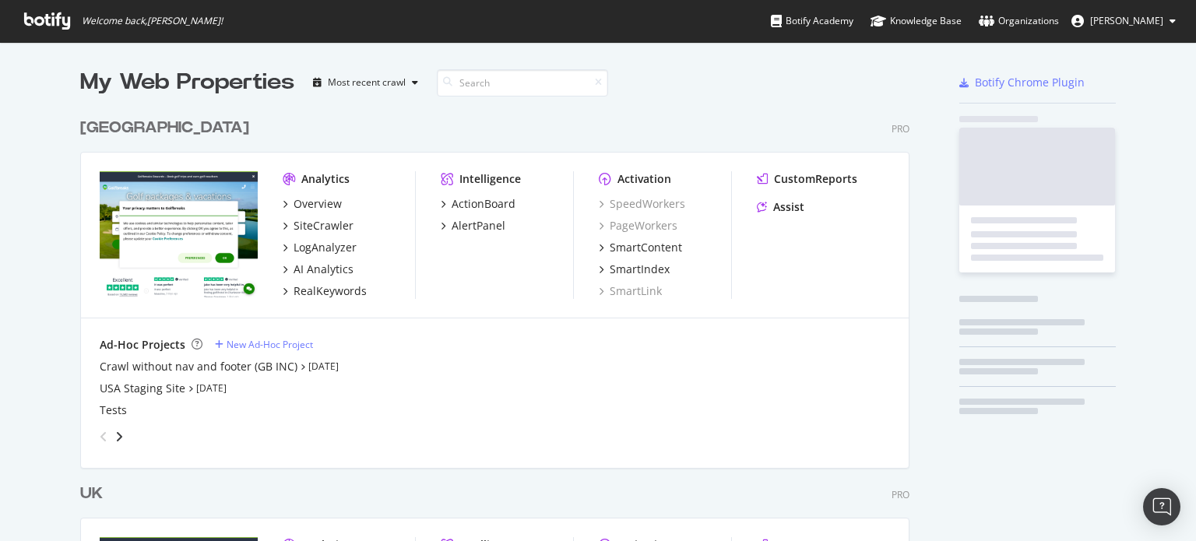
scroll to position [530, 1172]
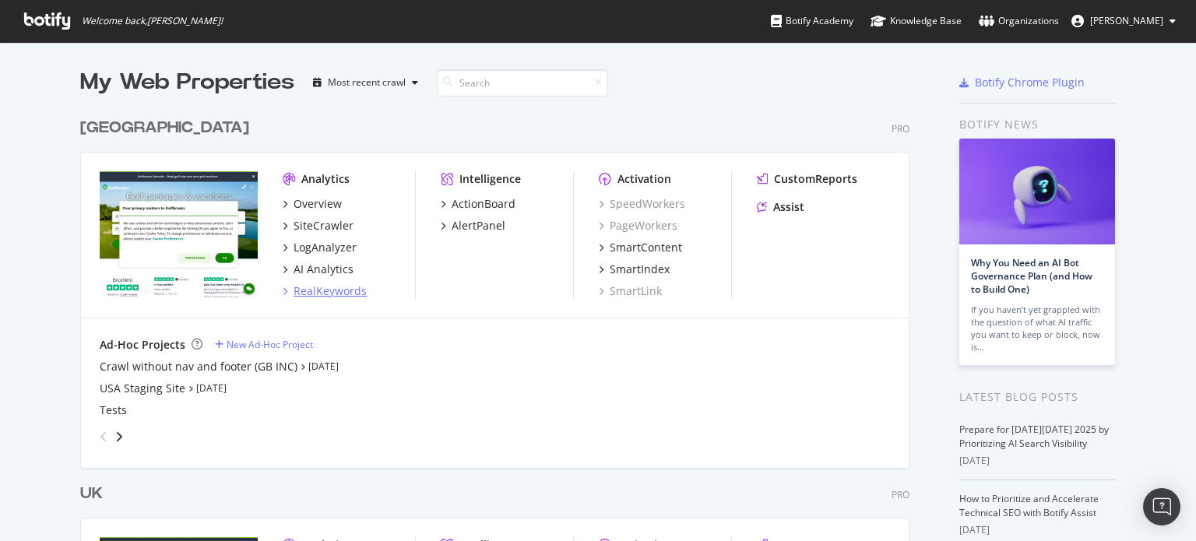
click at [333, 293] on div "RealKeywords" at bounding box center [330, 291] width 73 height 16
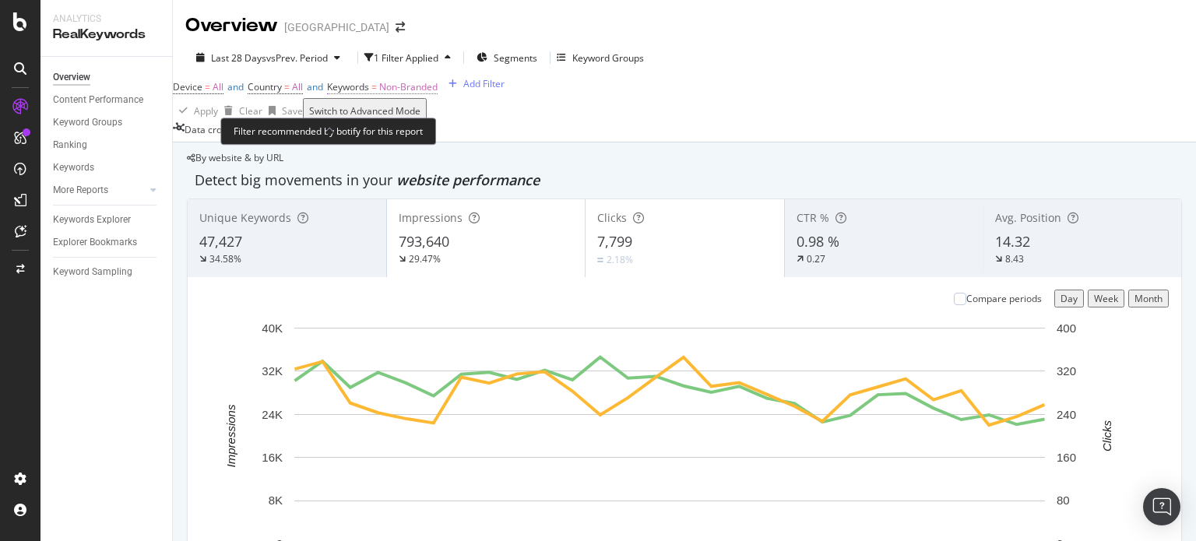
click at [438, 93] on span "Non-Branded" at bounding box center [408, 86] width 58 height 13
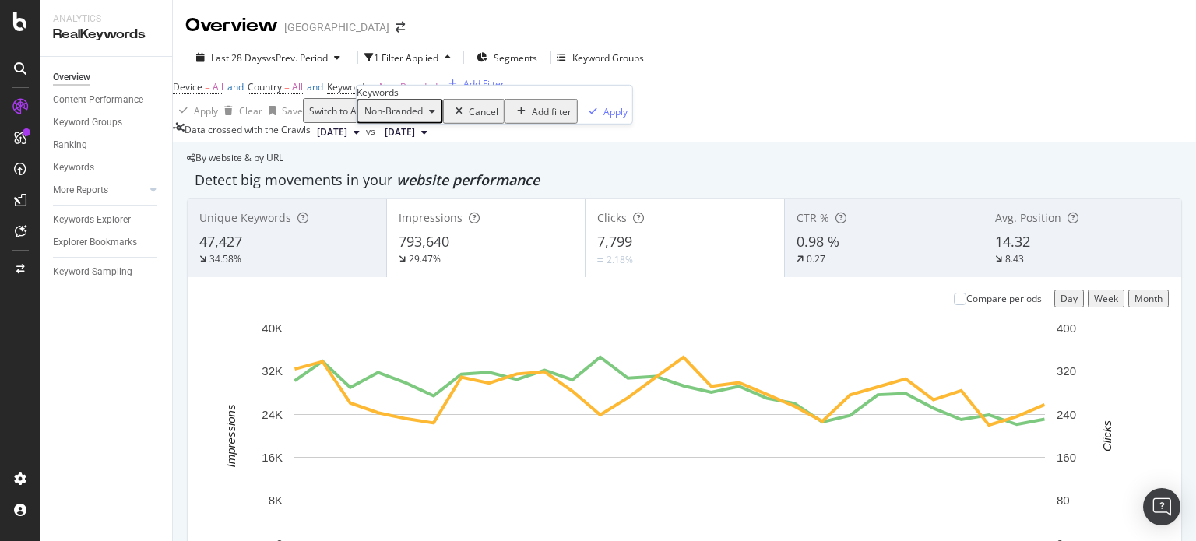
click at [440, 121] on div "Non-Branded" at bounding box center [399, 111] width 83 height 20
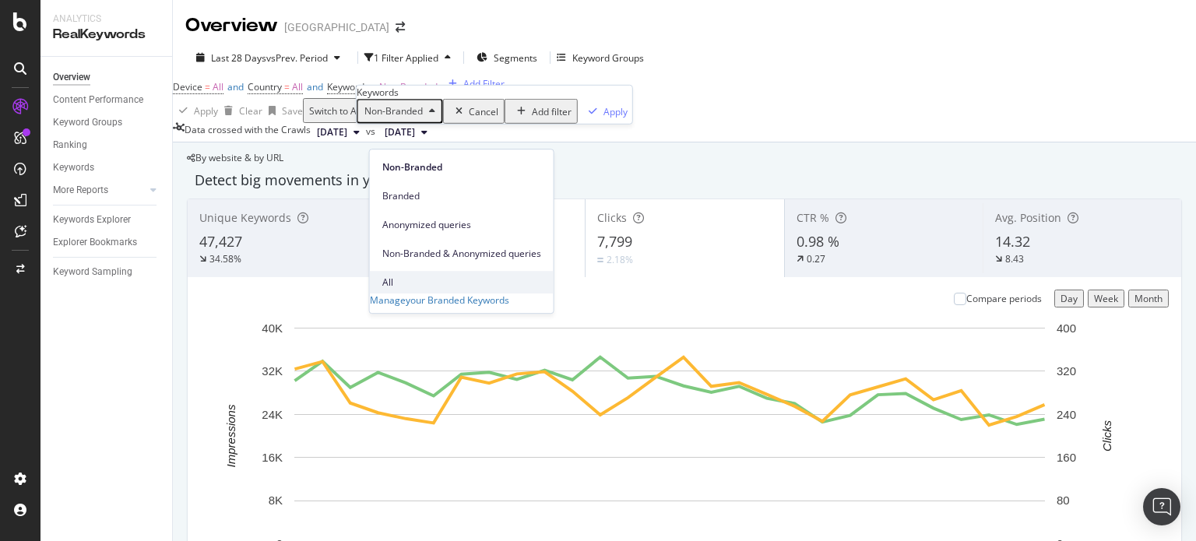
click at [399, 276] on span "All" at bounding box center [461, 283] width 159 height 14
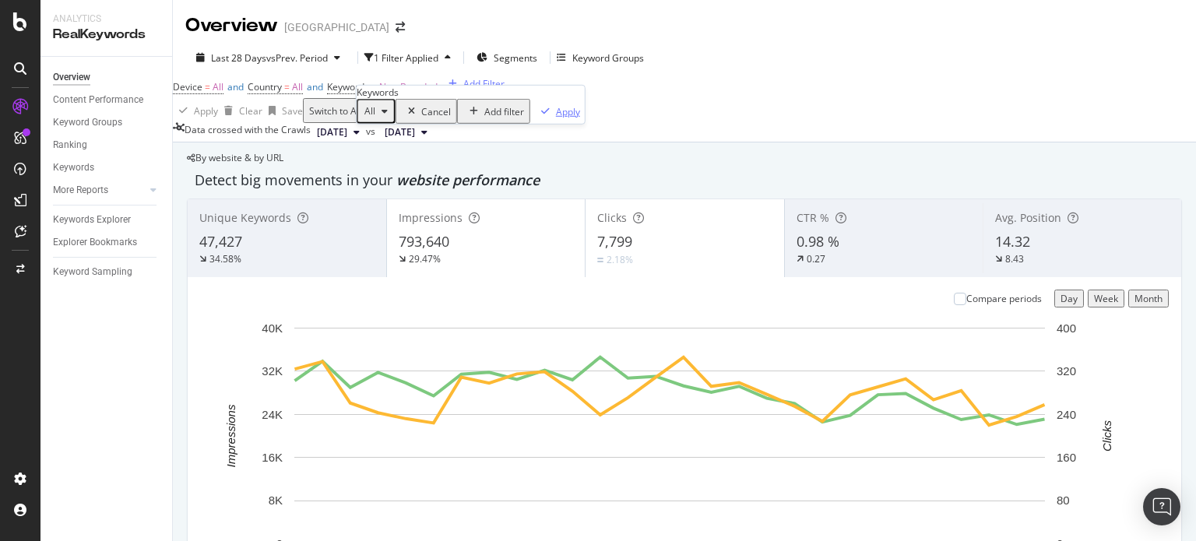
click at [535, 116] on div "button" at bounding box center [545, 111] width 21 height 9
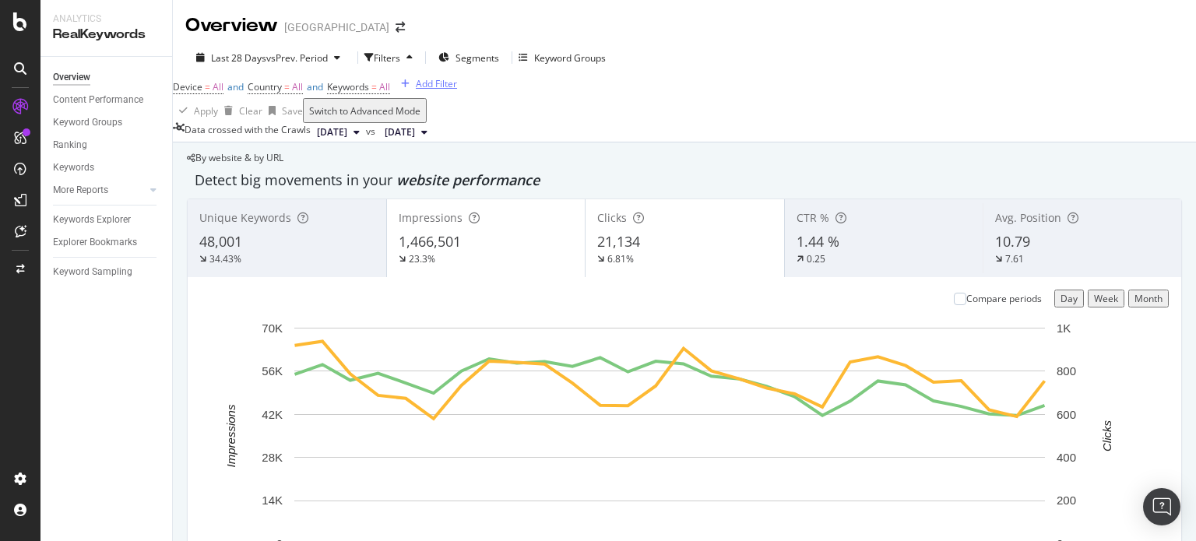
click at [416, 90] on div "Add Filter" at bounding box center [436, 83] width 41 height 13
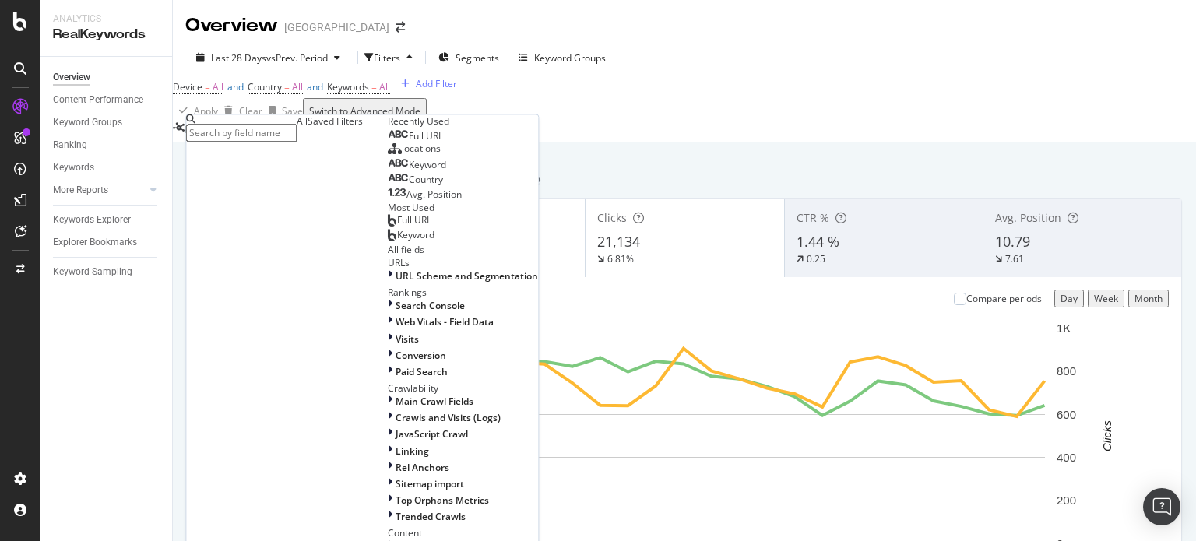
click at [409, 143] on span "Full URL" at bounding box center [426, 136] width 34 height 13
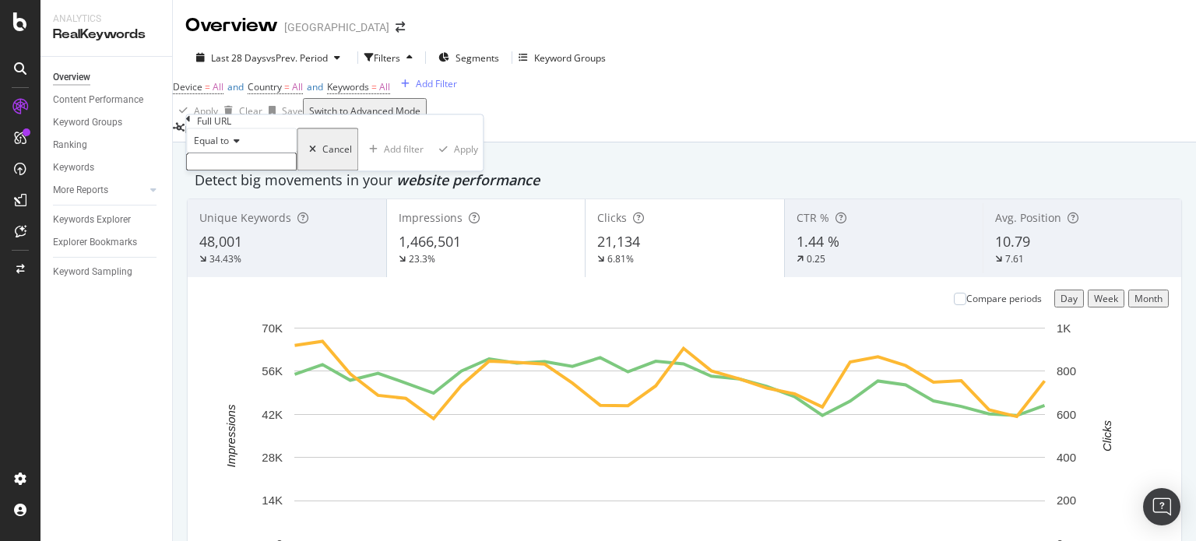
click at [237, 171] on div "Equal to" at bounding box center [241, 149] width 111 height 43
click at [237, 171] on input "text" at bounding box center [241, 162] width 111 height 18
type input "utah"
click at [229, 148] on span "Equal to" at bounding box center [211, 141] width 35 height 13
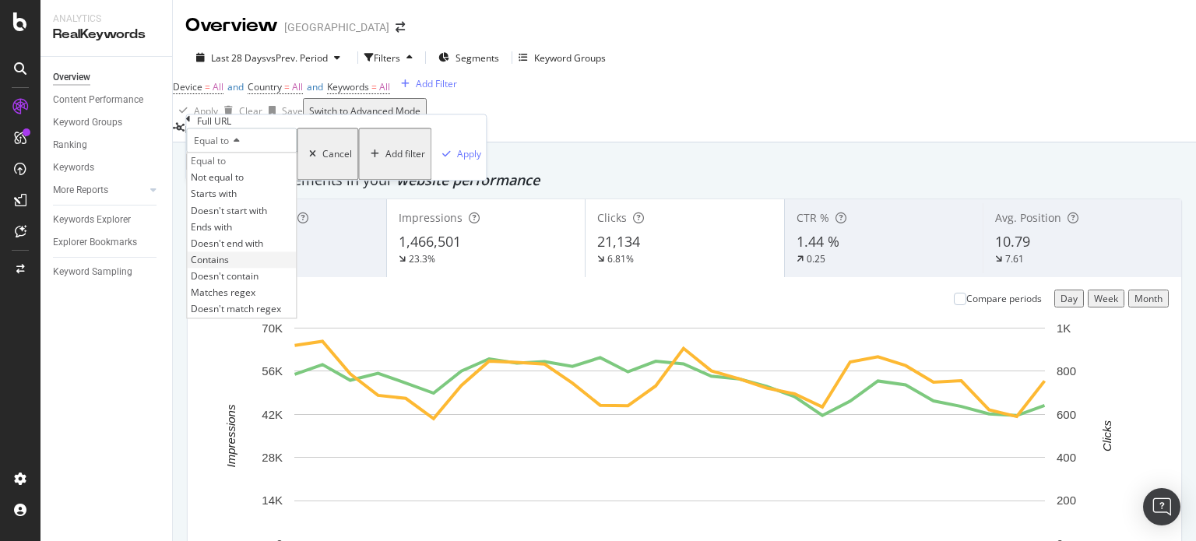
click at [229, 266] on span "Contains" at bounding box center [210, 259] width 38 height 13
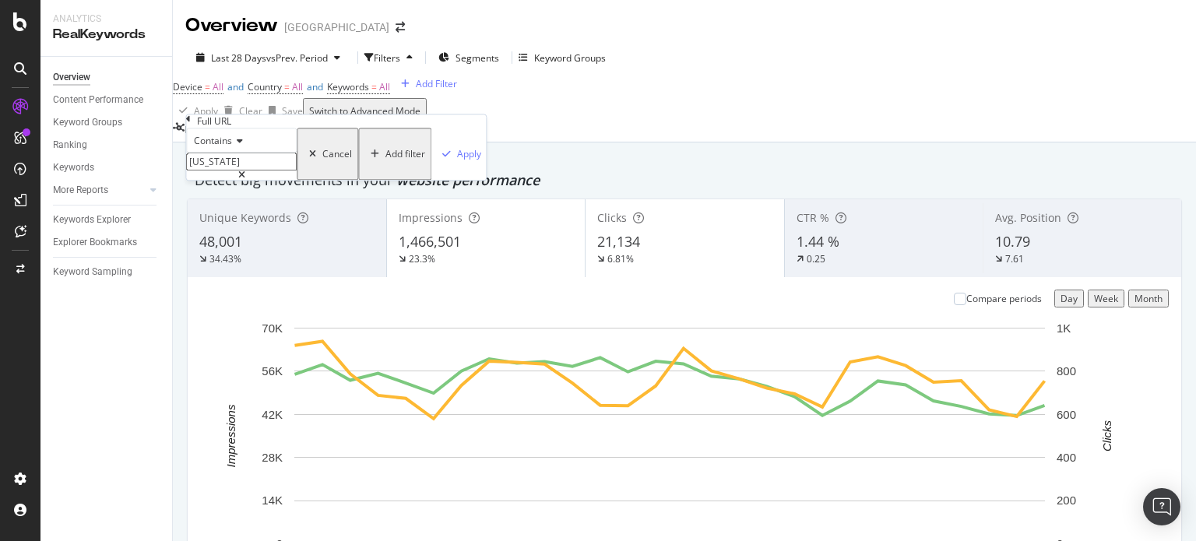
click at [246, 171] on input "utah" at bounding box center [241, 162] width 111 height 18
click at [457, 161] on div "Apply" at bounding box center [469, 154] width 24 height 13
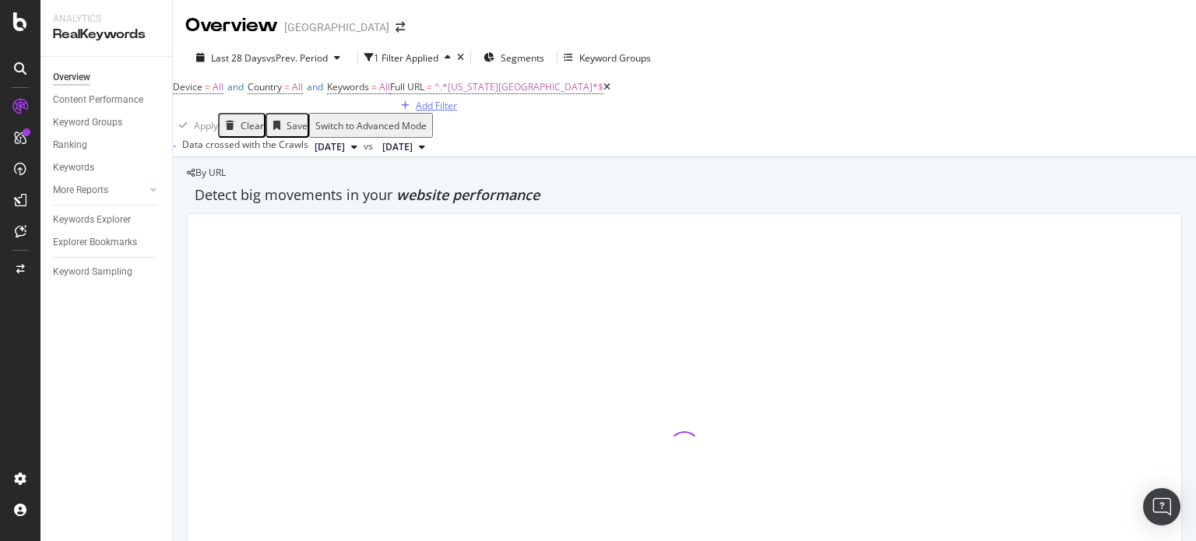
click at [416, 112] on div "Add Filter" at bounding box center [436, 105] width 41 height 13
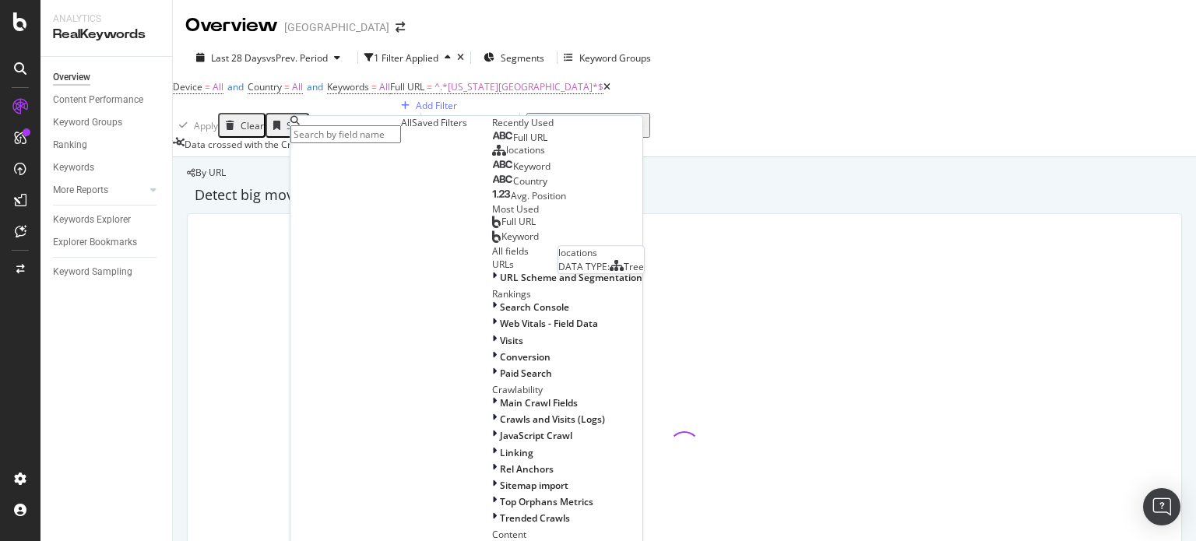
click at [492, 157] on div "locations" at bounding box center [518, 150] width 53 height 12
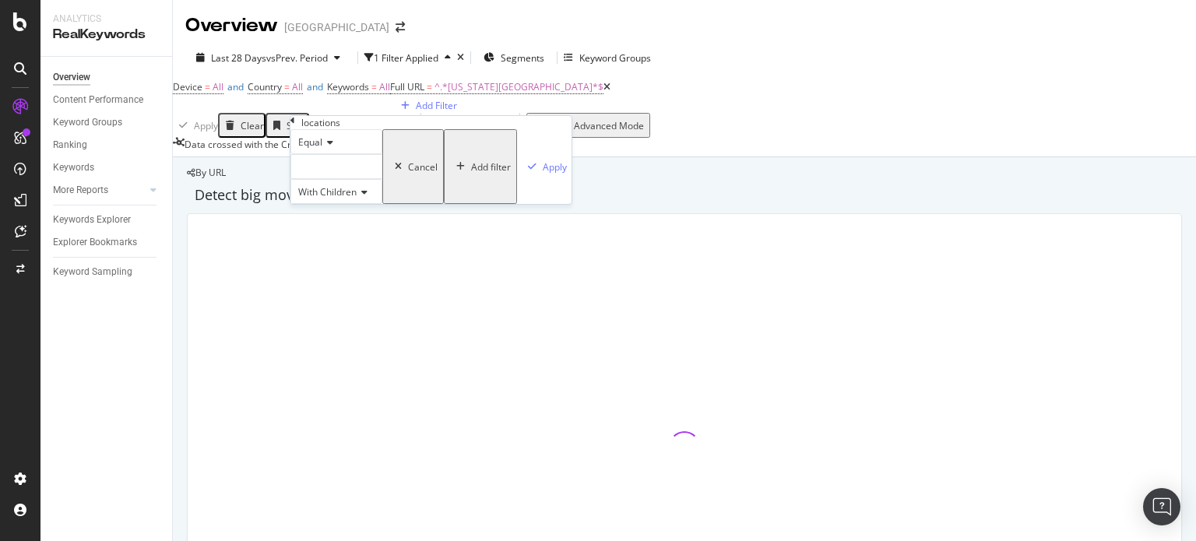
click at [357, 179] on div at bounding box center [336, 166] width 92 height 25
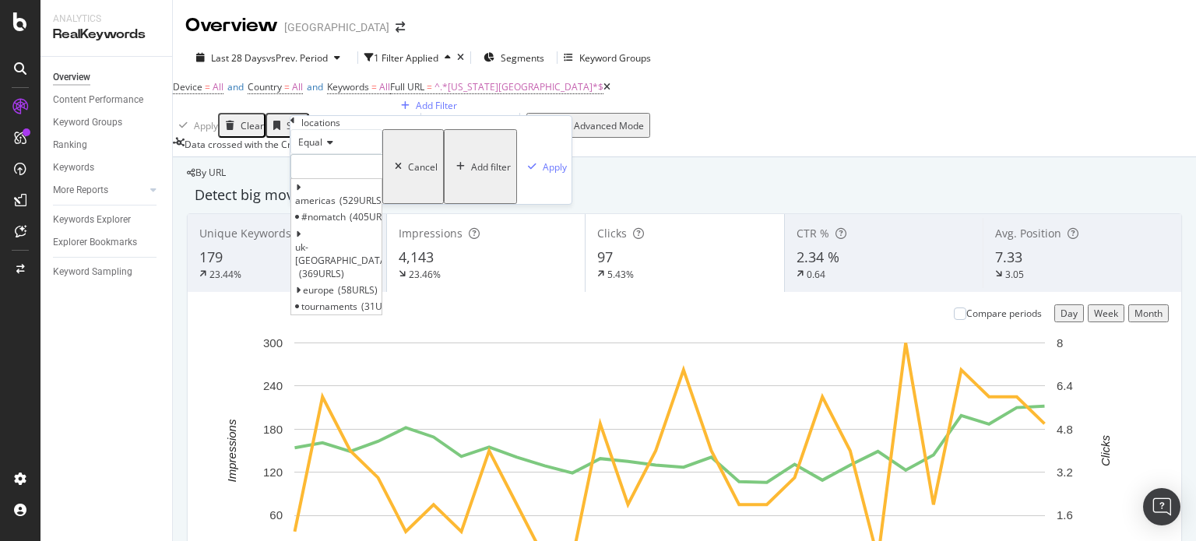
click at [295, 126] on div "locations Equal americas 529 URLS Select #nomatch 405 URLS uk-ireland 369 URLS …" at bounding box center [430, 160] width 281 height 88
click at [295, 128] on div "locations Equal With Children Cancel Add filter Apply" at bounding box center [430, 160] width 281 height 88
click at [295, 125] on icon at bounding box center [292, 120] width 5 height 9
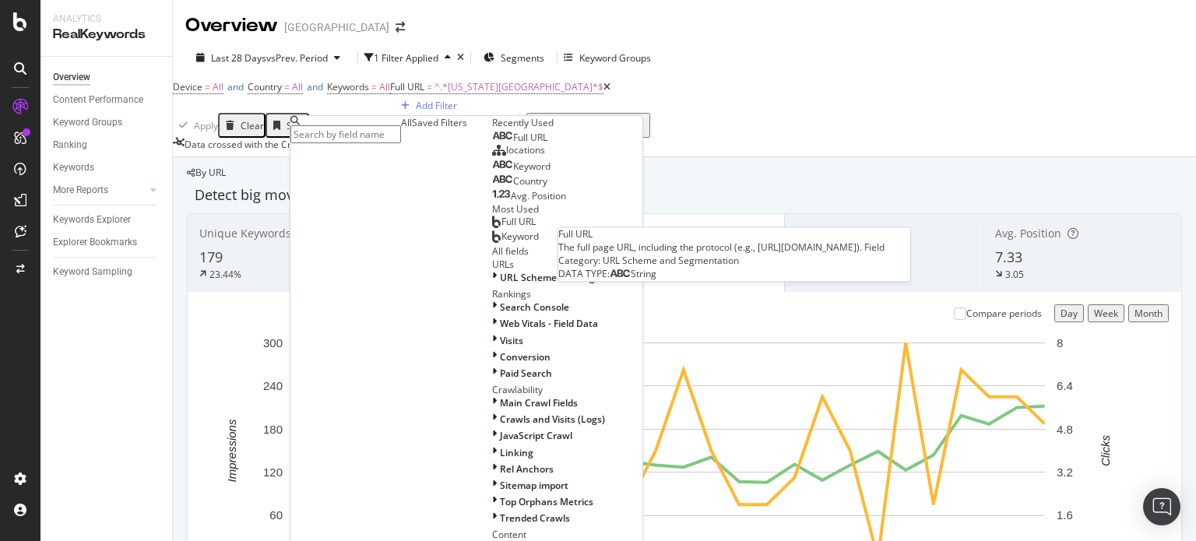
click at [492, 144] on div "Full URL" at bounding box center [519, 138] width 55 height 12
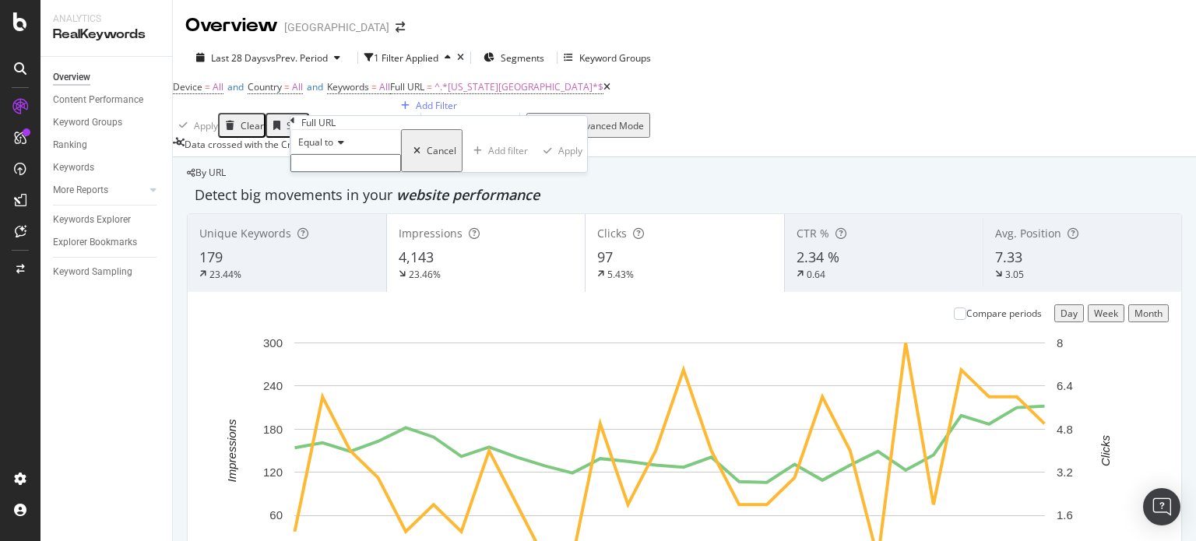
click at [353, 172] on input "text" at bounding box center [345, 163] width 111 height 18
click at [343, 147] on icon at bounding box center [338, 142] width 11 height 9
click at [333, 268] on span "Contains" at bounding box center [314, 261] width 38 height 13
click at [336, 172] on input "text" at bounding box center [345, 163] width 111 height 18
type input "st-george"
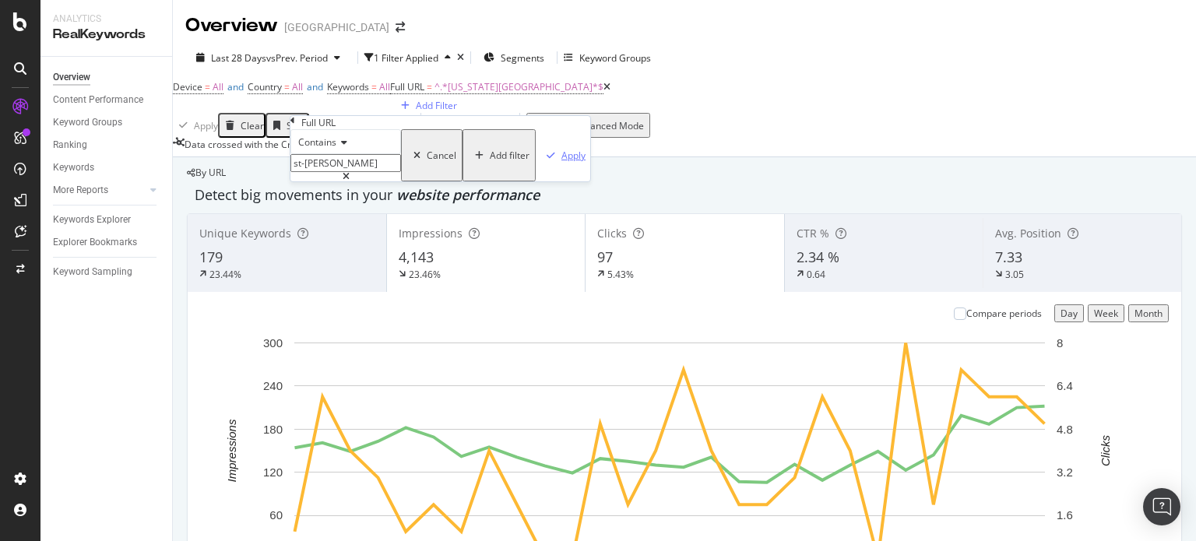
click at [561, 162] on div "Apply" at bounding box center [573, 155] width 24 height 13
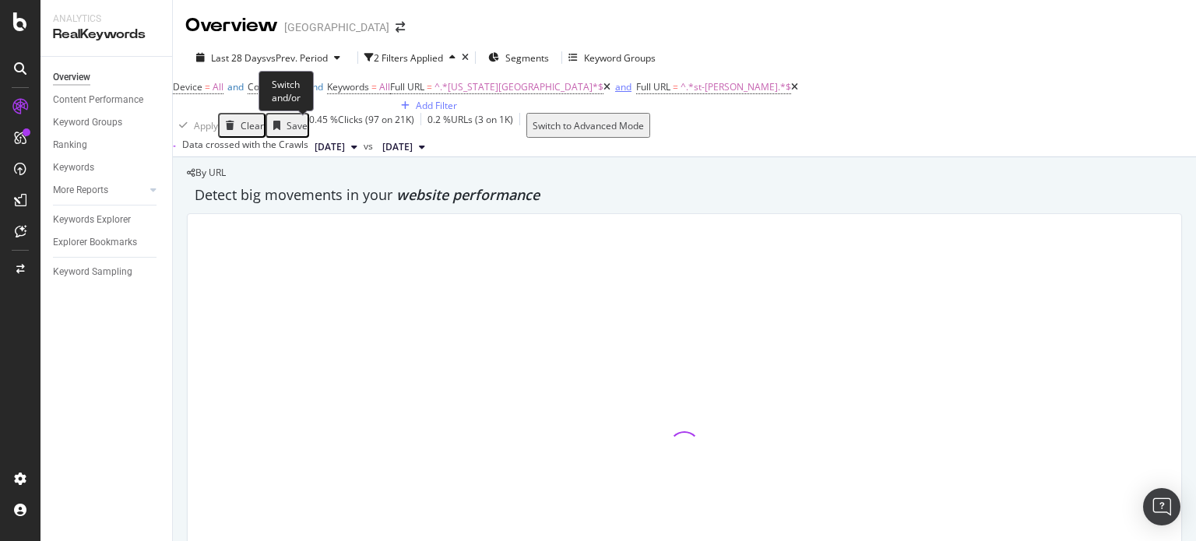
click at [615, 93] on div "and" at bounding box center [623, 86] width 16 height 13
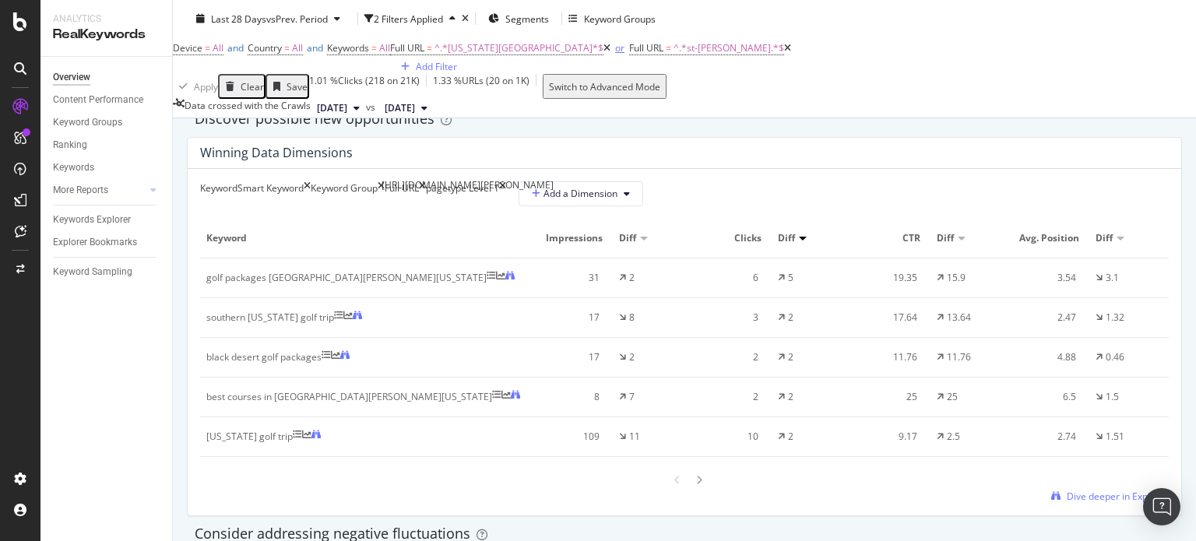
scroll to position [1480, 0]
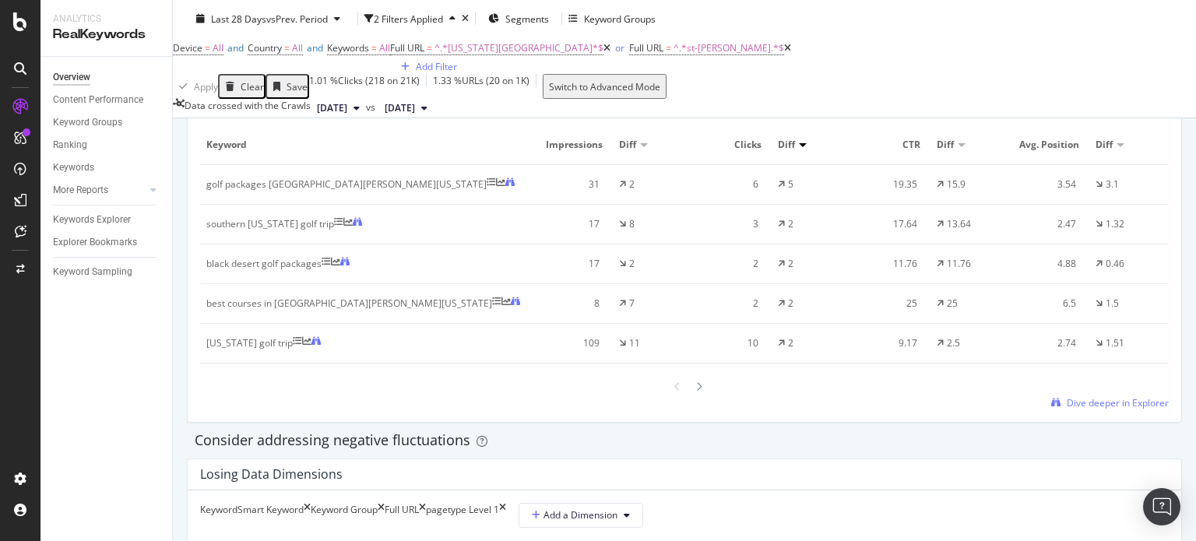
click at [263, 231] on div "southern utah golf trip" at bounding box center [270, 224] width 128 height 14
click at [299, 192] on div "golf packages st george utah" at bounding box center [346, 185] width 280 height 14
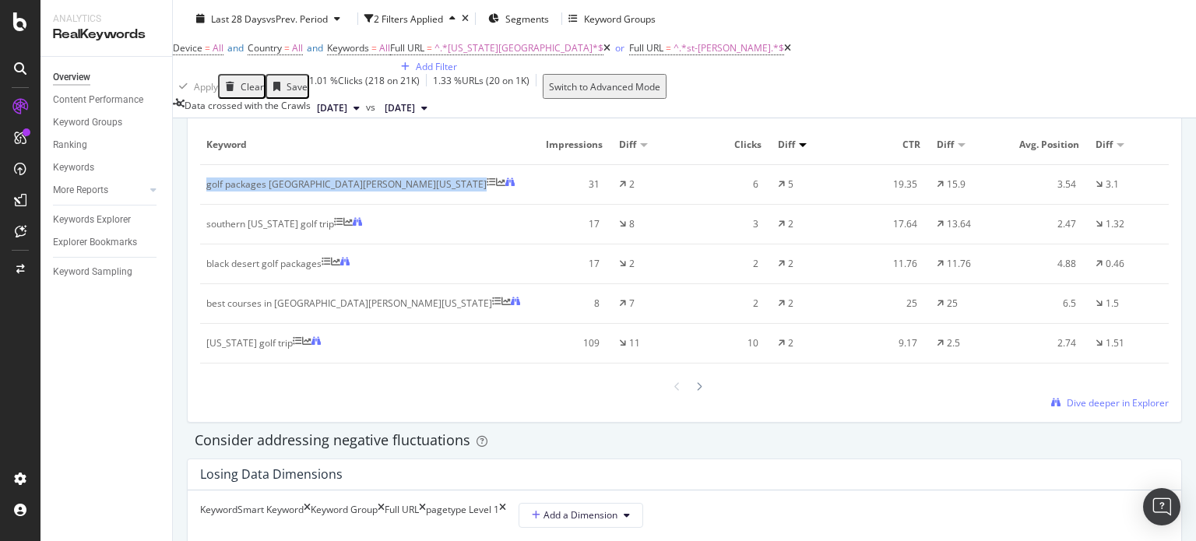
click at [298, 192] on div "golf packages st george utah" at bounding box center [346, 185] width 280 height 14
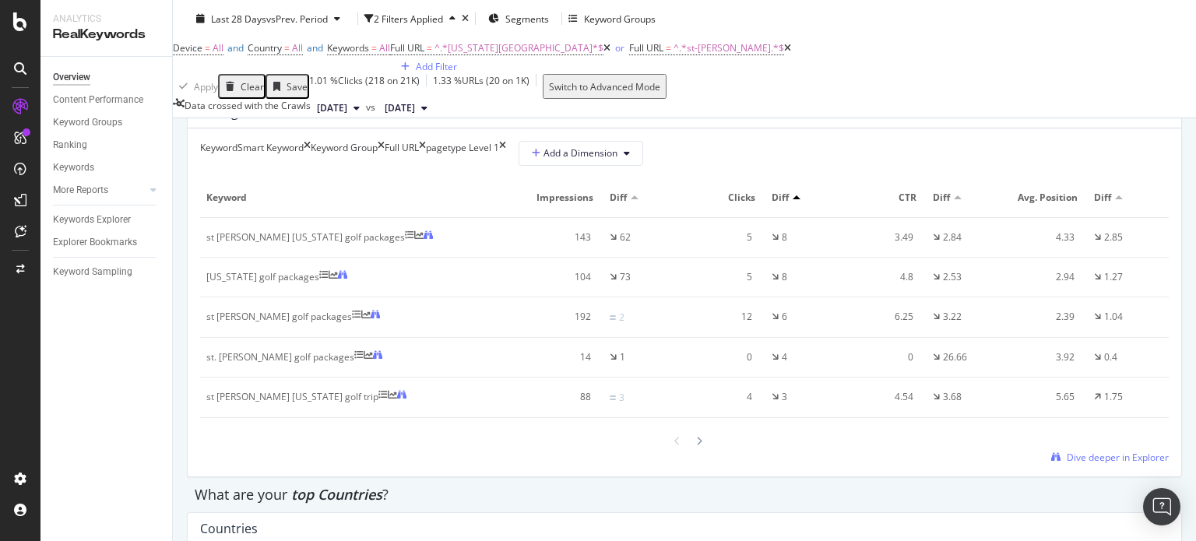
scroll to position [1869, 0]
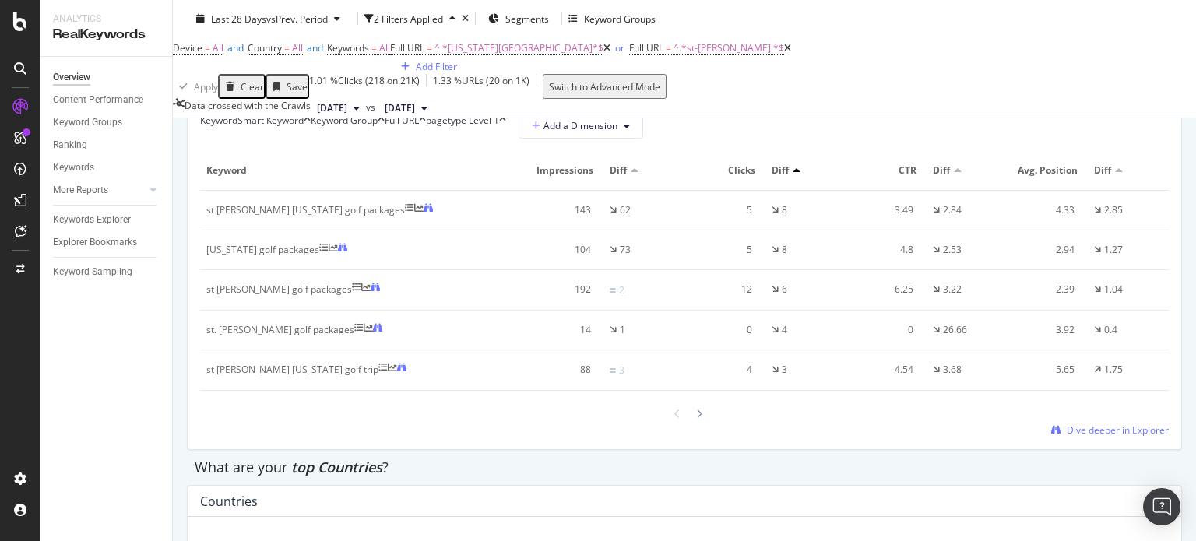
click at [287, 257] on div "utah golf packages" at bounding box center [262, 250] width 113 height 14
copy div "utah golf packages"
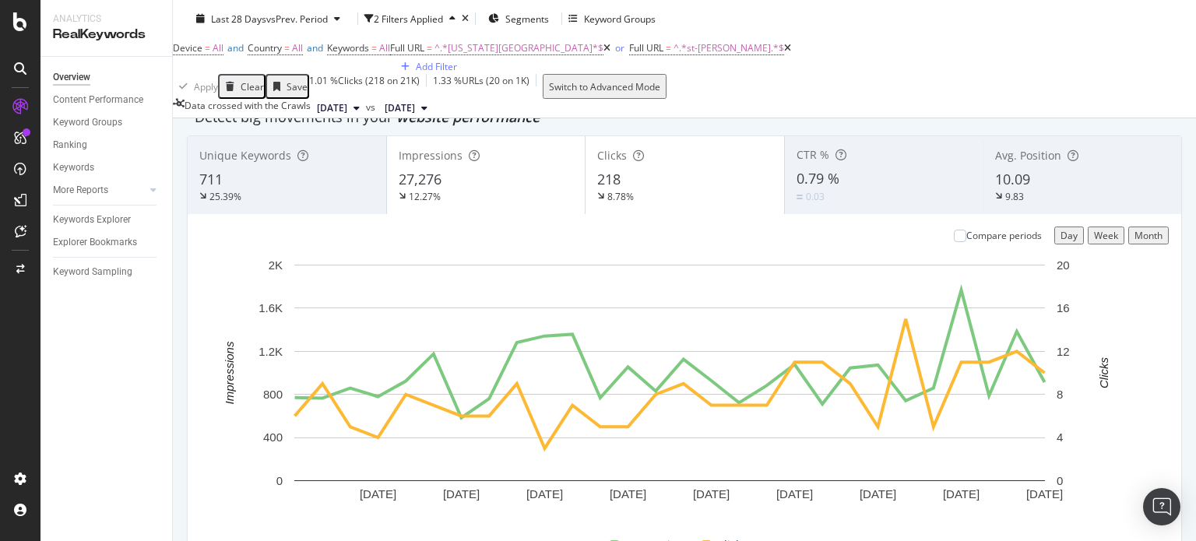
scroll to position [0, 0]
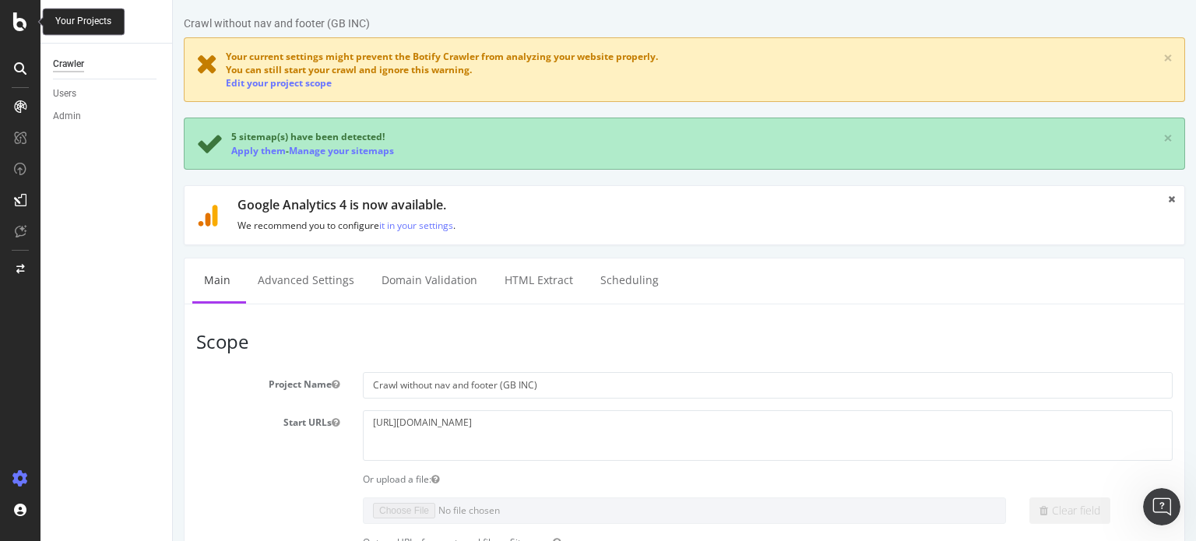
click at [16, 21] on icon at bounding box center [20, 21] width 14 height 19
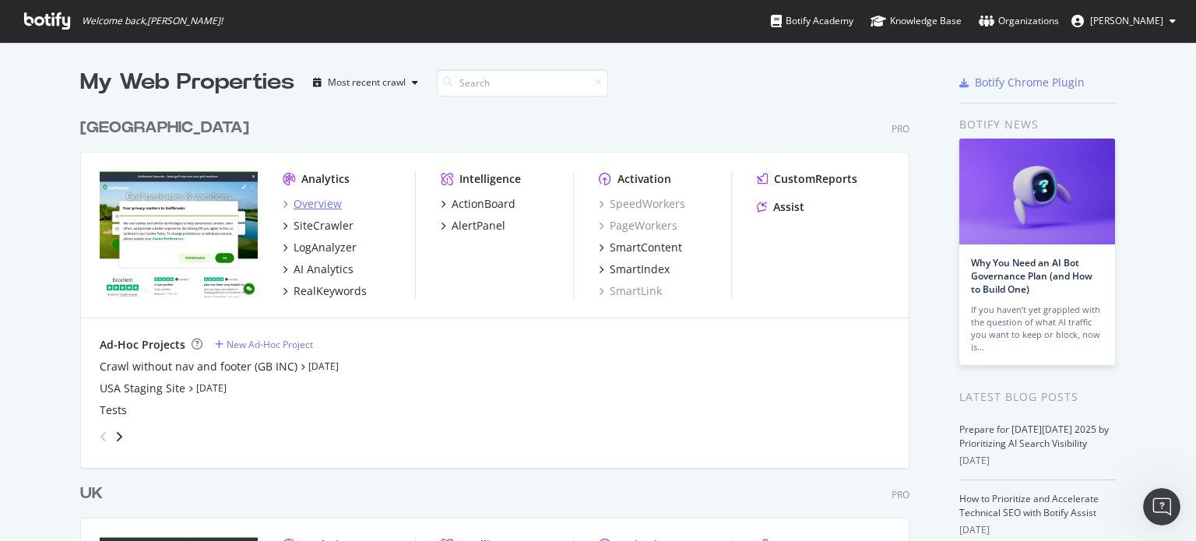
click at [306, 206] on div "Overview" at bounding box center [318, 204] width 48 height 16
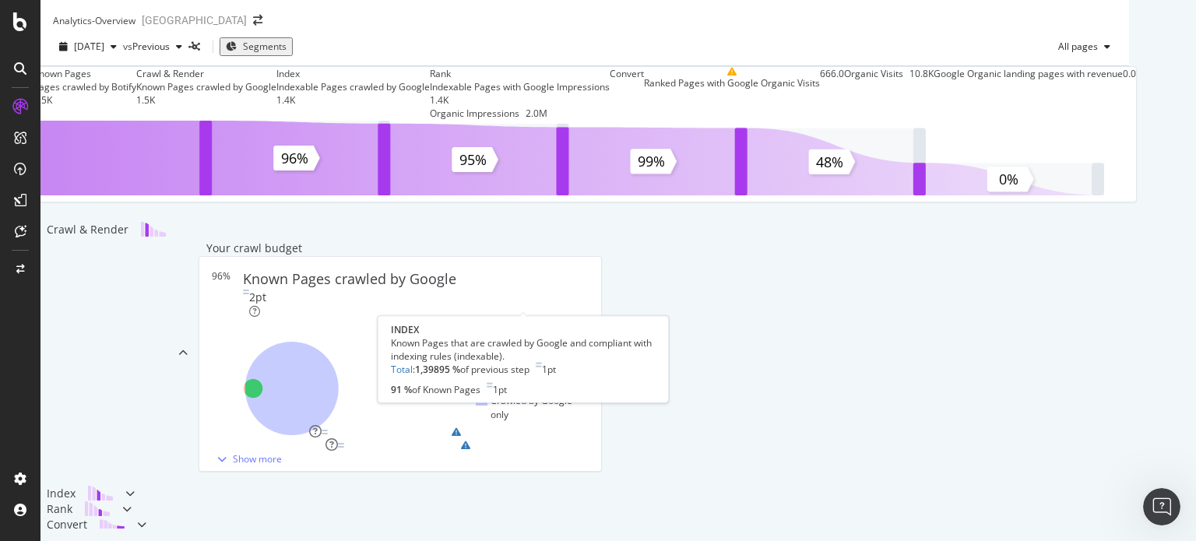
scroll to position [78, 0]
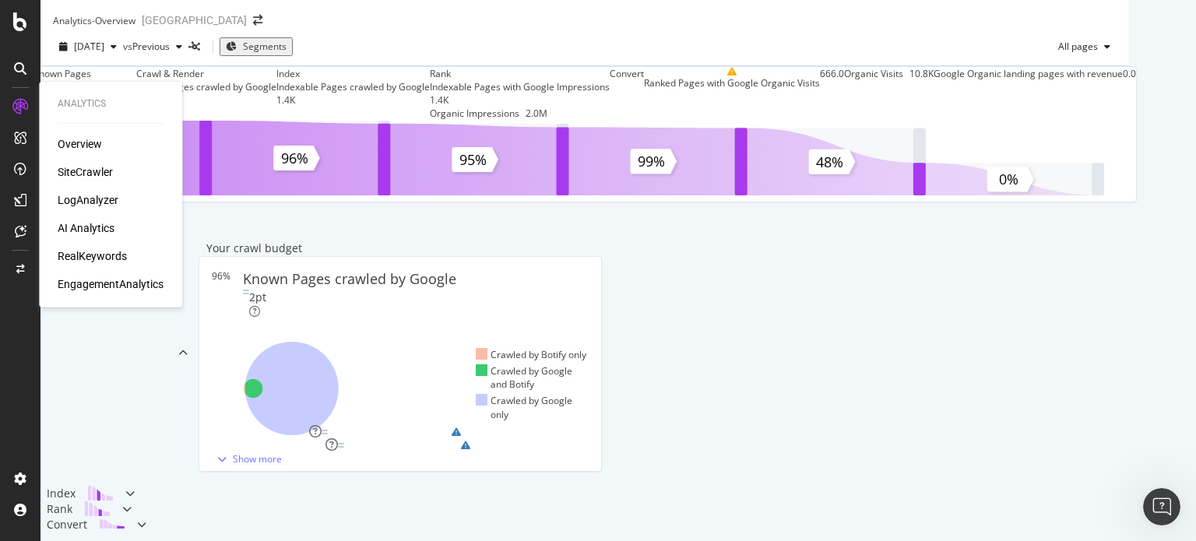
click at [74, 165] on div "SiteCrawler" at bounding box center [85, 172] width 55 height 16
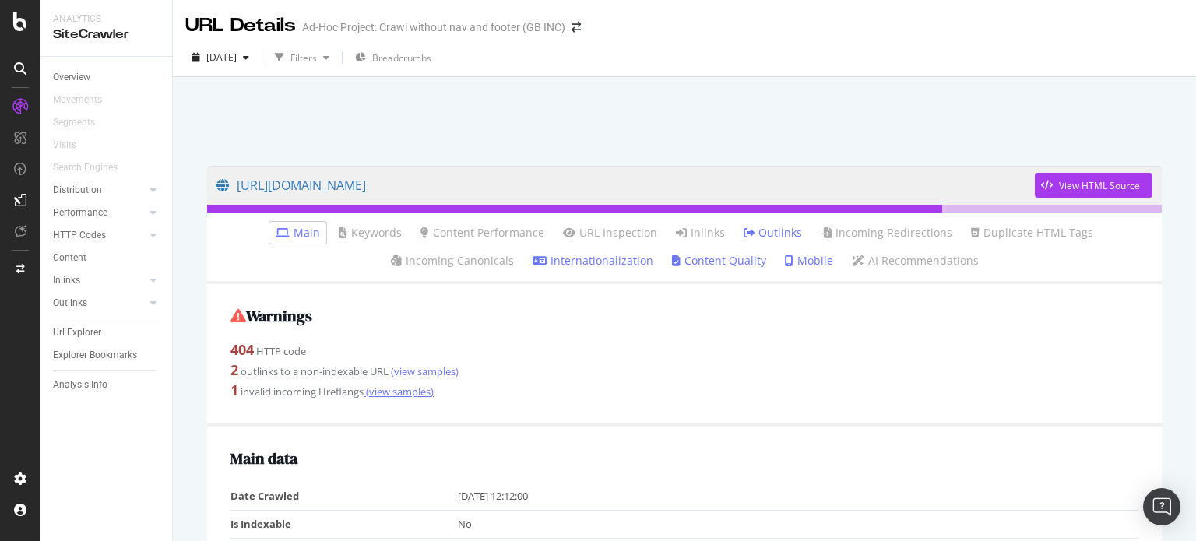
click at [392, 394] on link "(view samples)" at bounding box center [399, 392] width 70 height 14
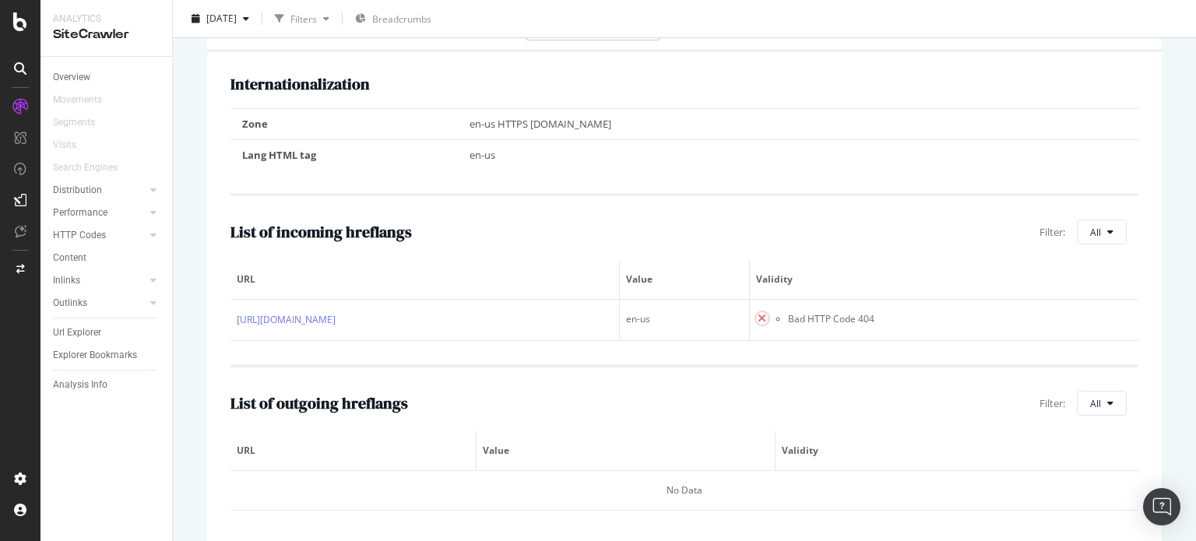
scroll to position [234, 0]
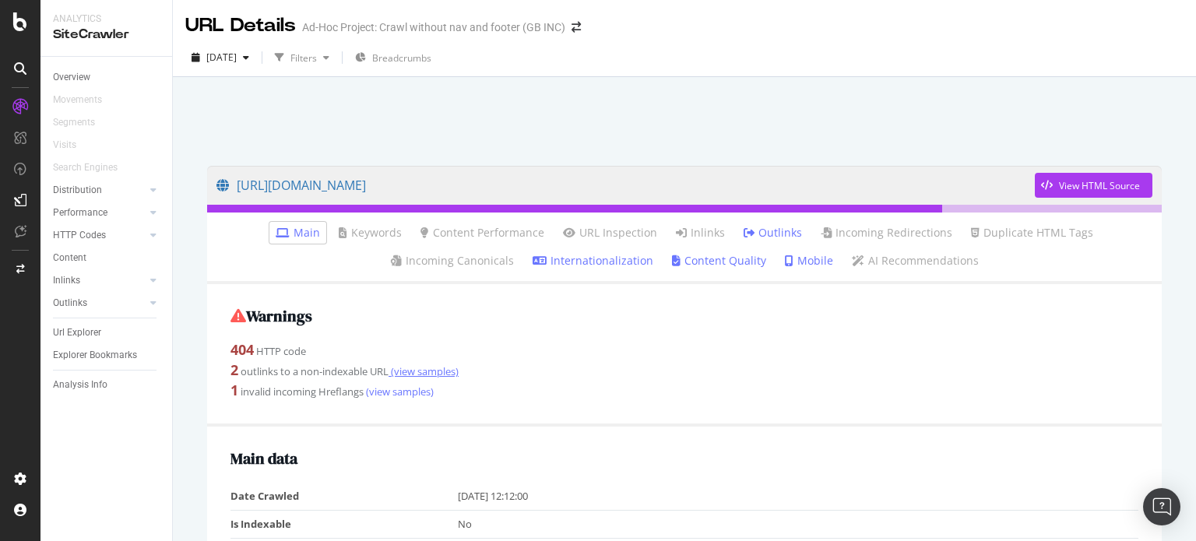
click at [424, 370] on link "(view samples)" at bounding box center [424, 371] width 70 height 14
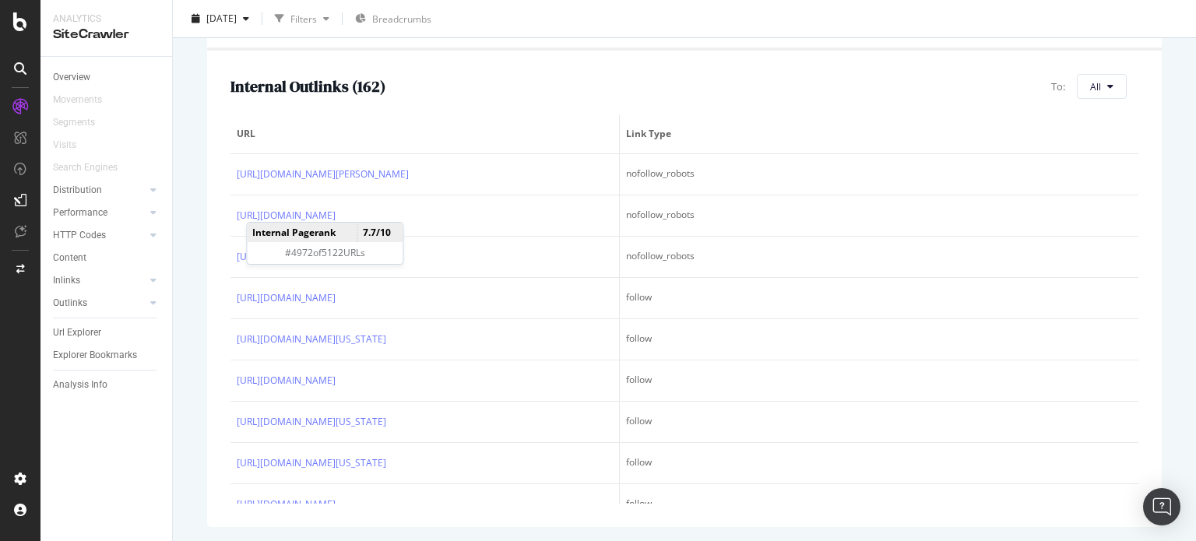
scroll to position [235, 0]
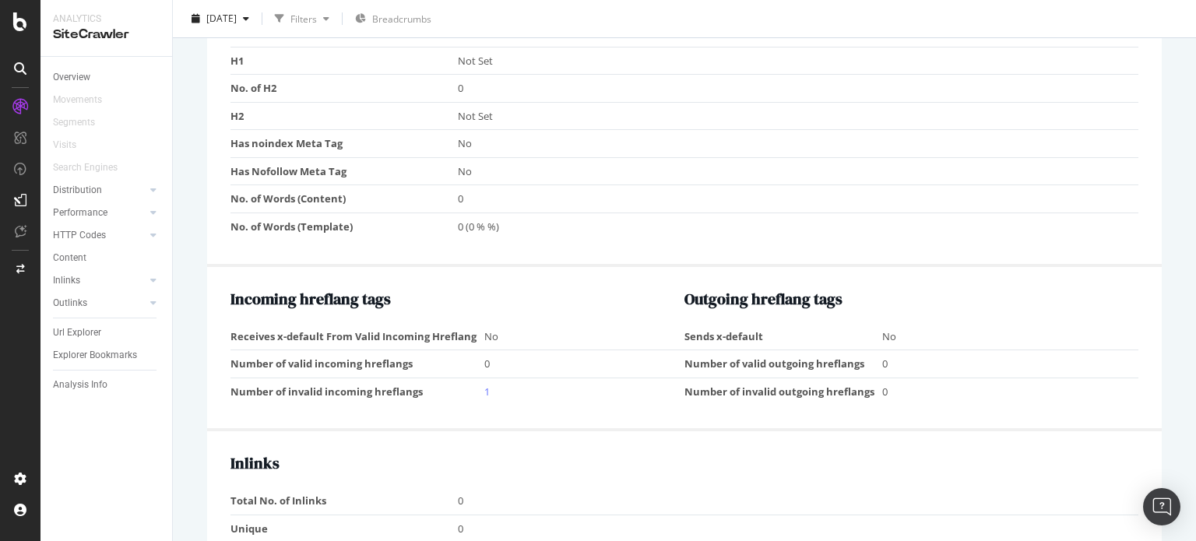
scroll to position [916, 0]
